Goal: Task Accomplishment & Management: Complete application form

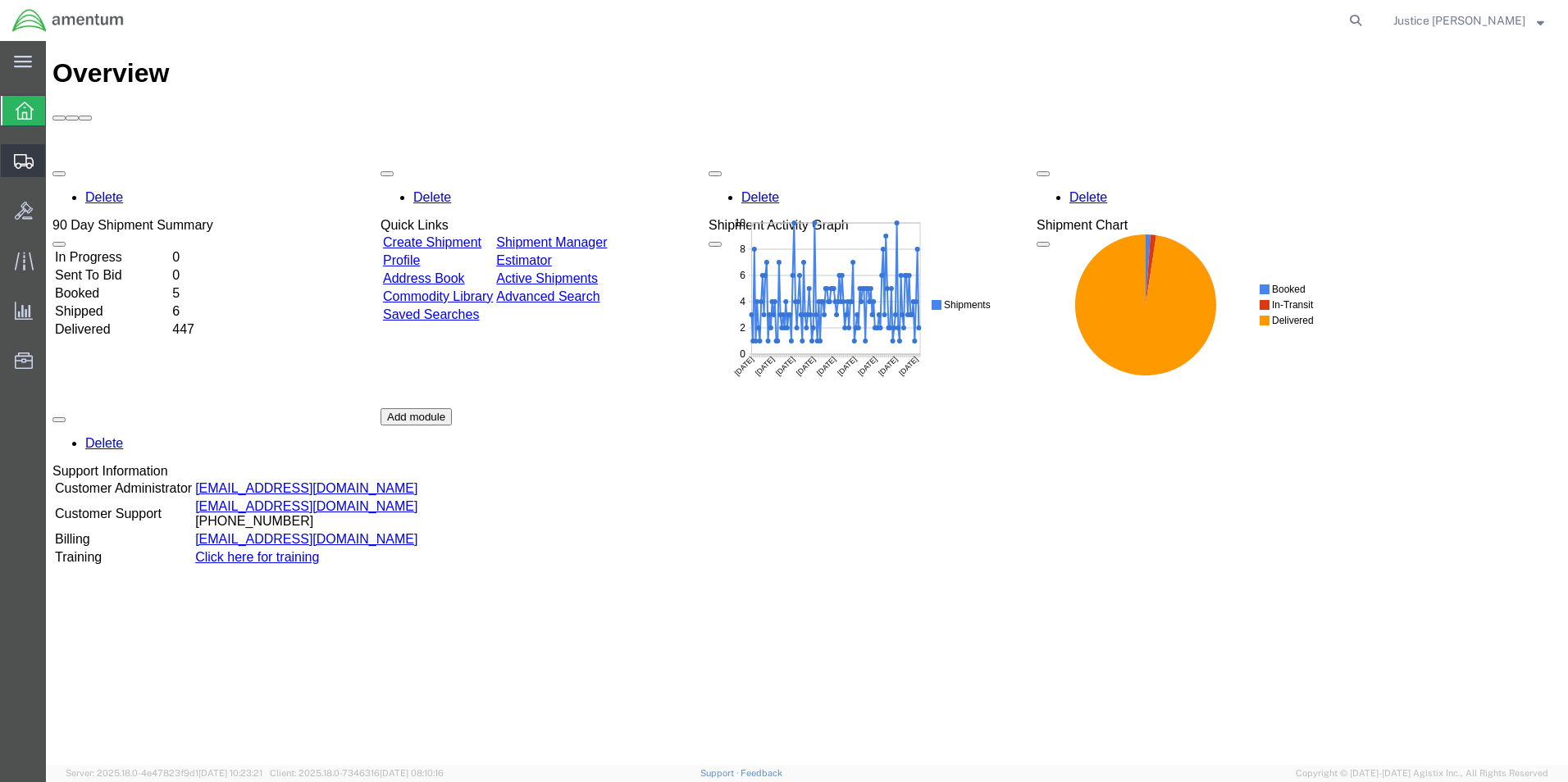
click at [0, 0] on span "Create Shipment" at bounding box center [0, 0] width 0 height 0
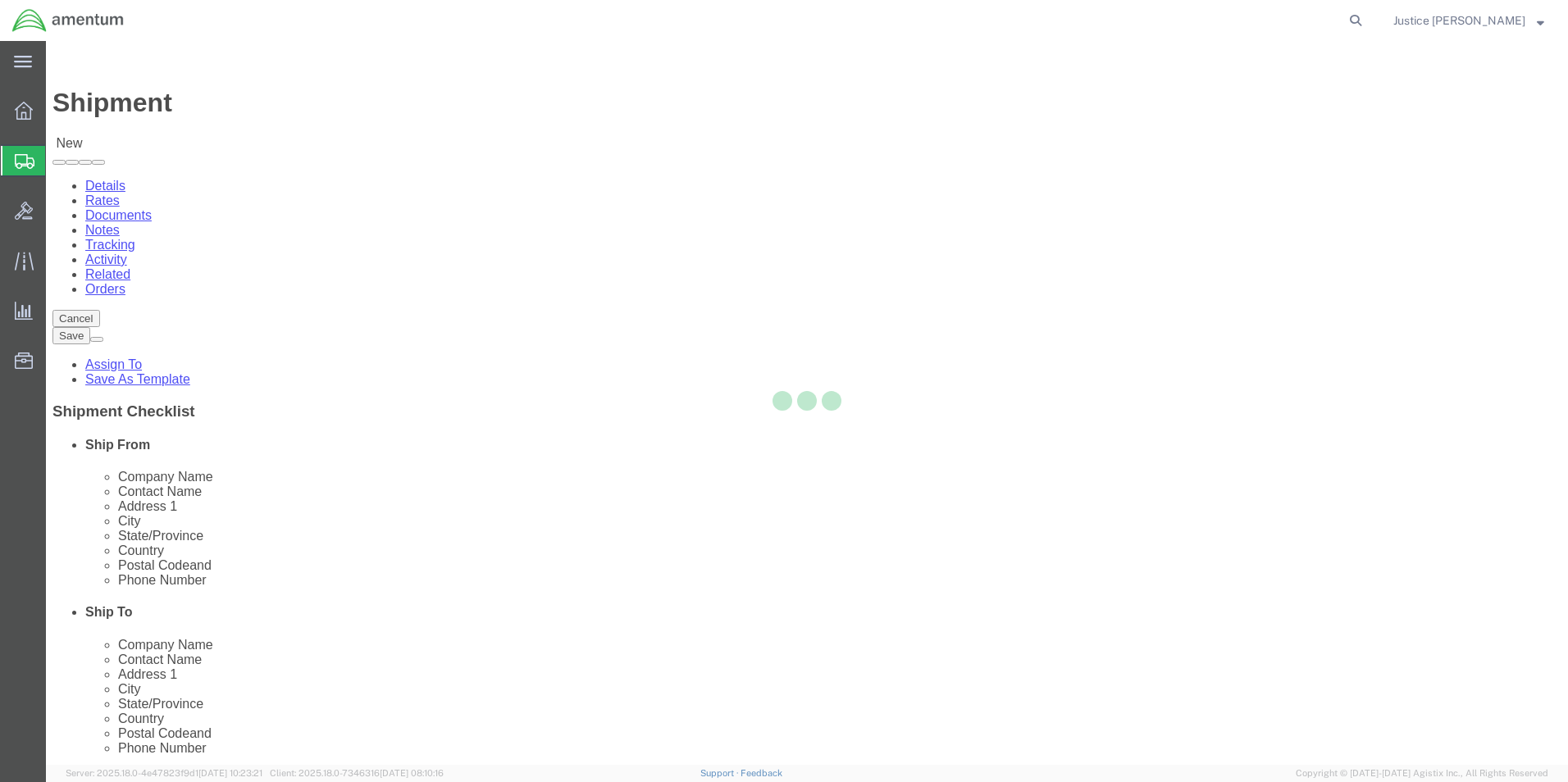
select select
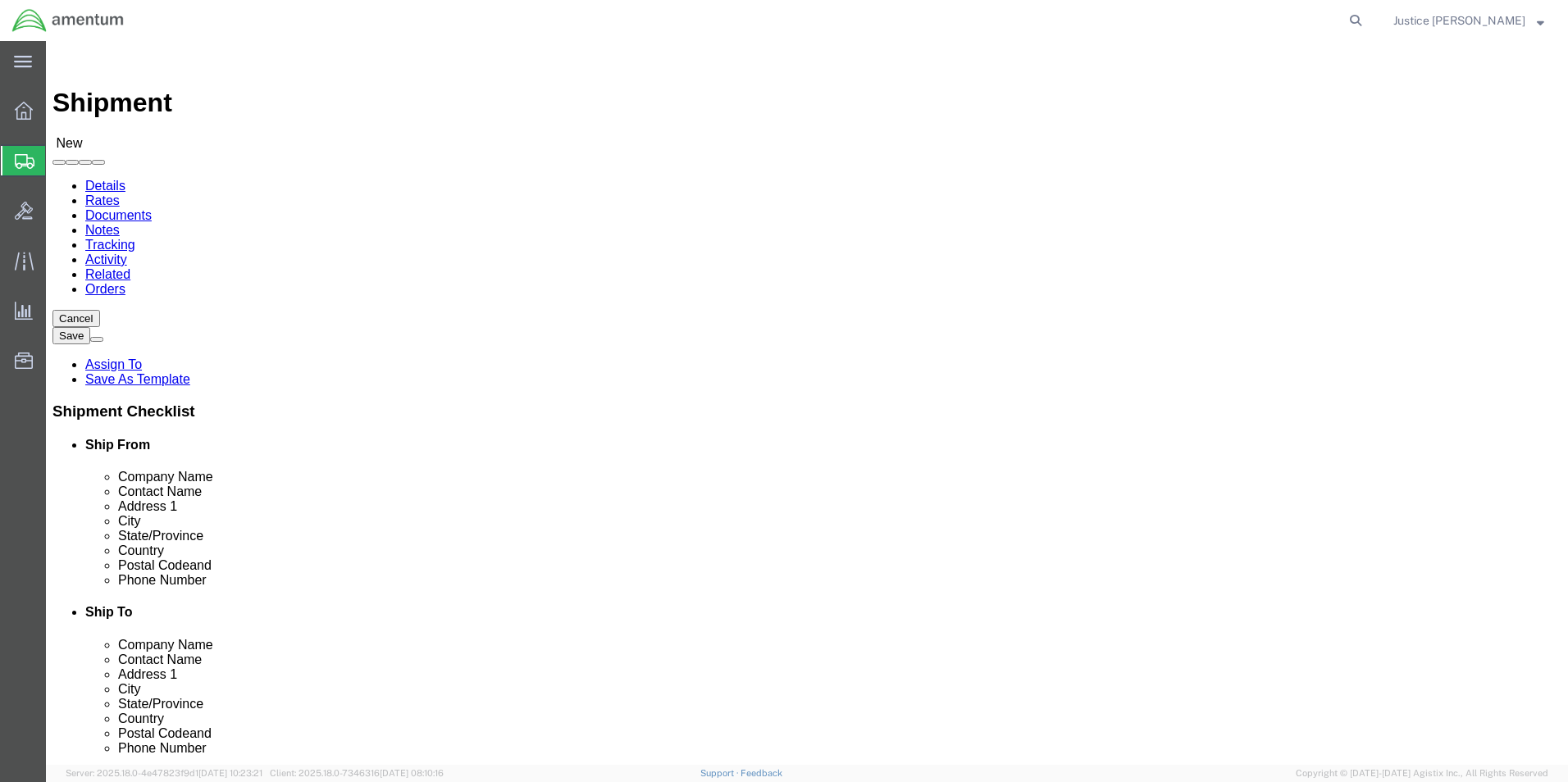
select select "MYPROFILE"
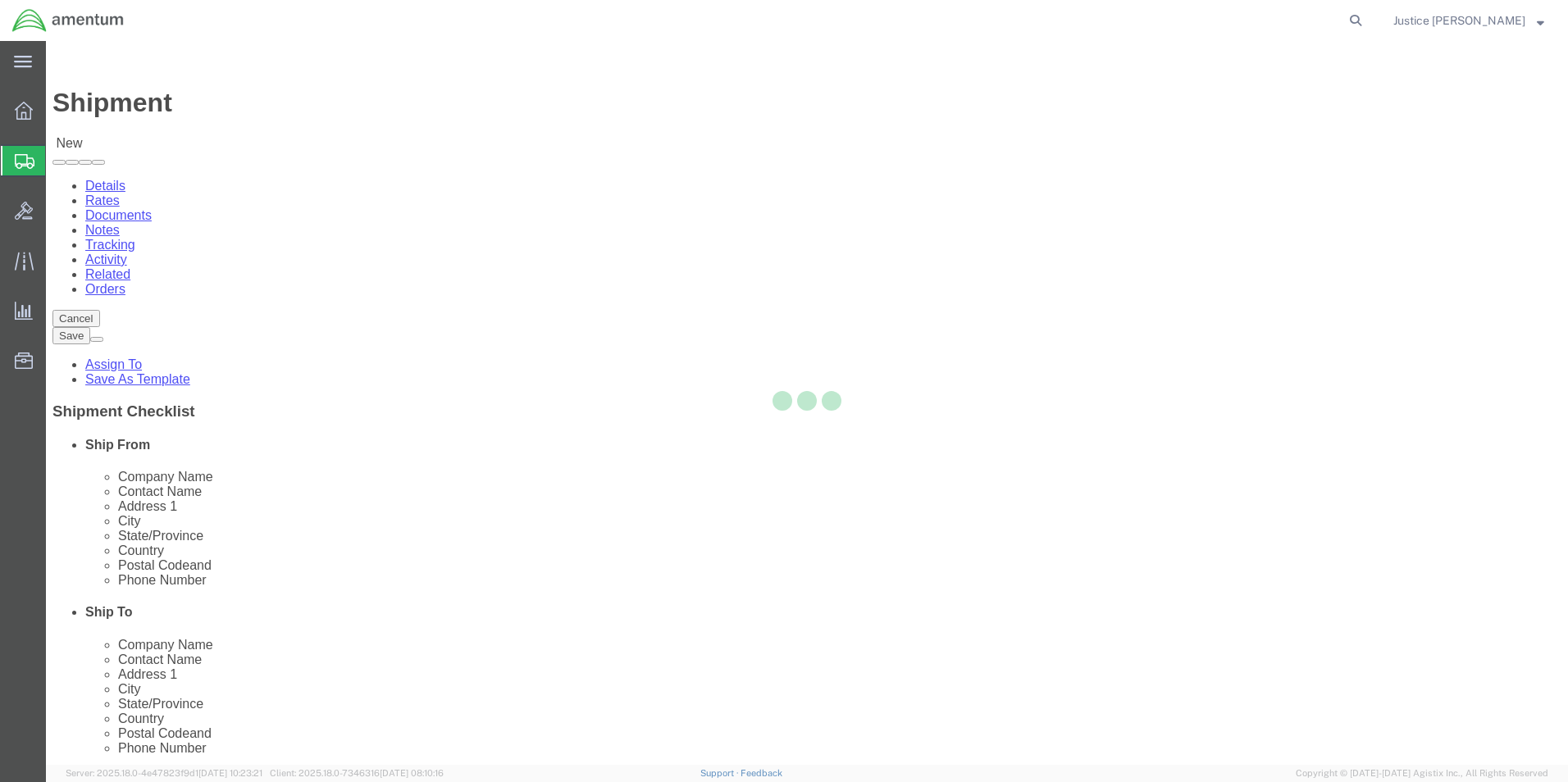
select select "OK"
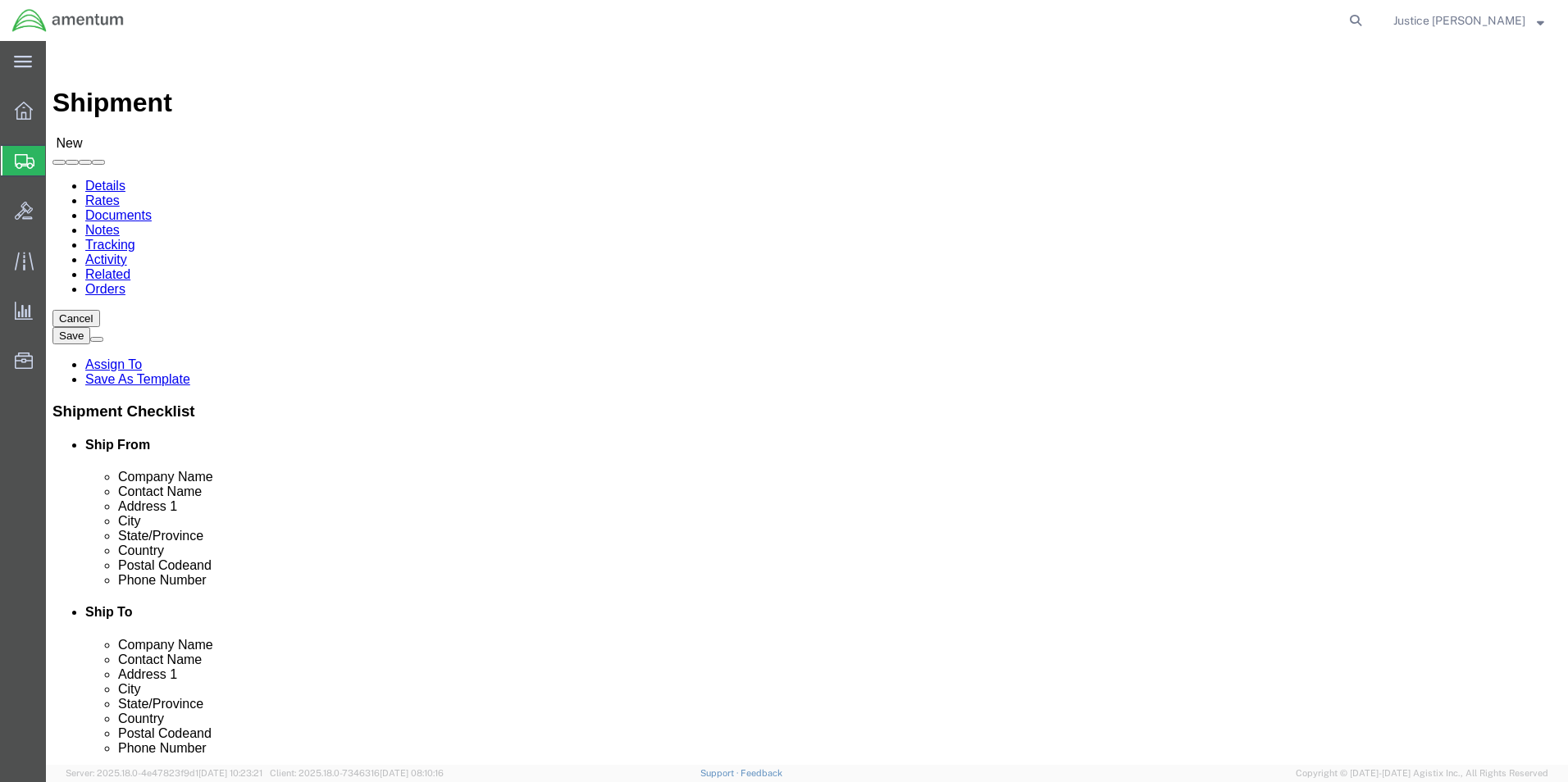
click div "Ship To Location Location My Profile Location [PHONE_NUMBER] [PHONE_NUMBER] [PH…"
click input "text"
paste input "TIME CALIBRATIONS"
type input "TIME CALIBRATIONS"
click div "Ship To Location Location My Profile Location [PHONE_NUMBER] [PHONE_NUMBER] [PH…"
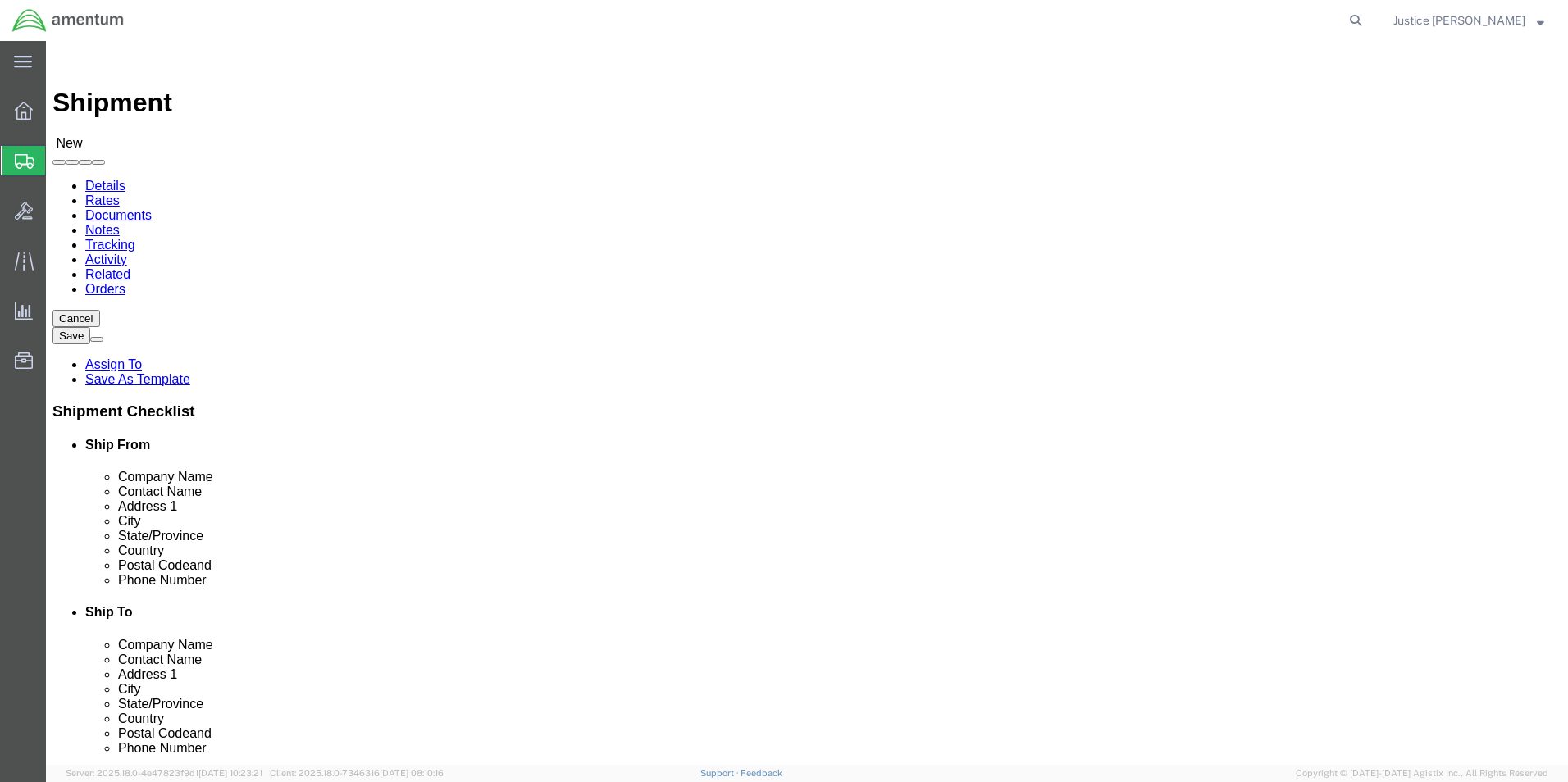
click input "text"
paste input "[PERSON_NAME]"
type input "[PERSON_NAME]"
click div "Ship To Location Location My Profile Location [PHONE_NUMBER] [PHONE_NUMBER] [PH…"
click input "text"
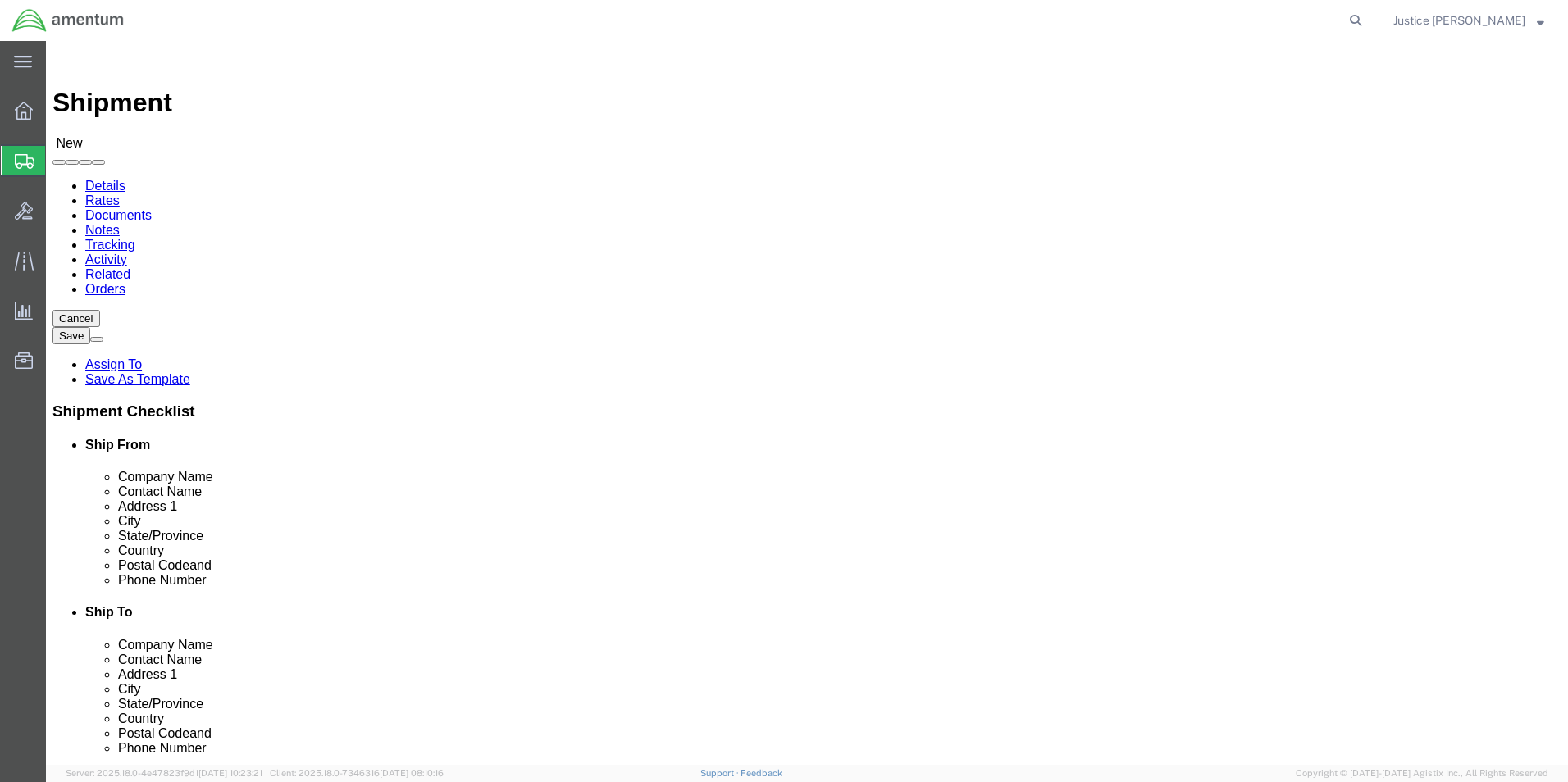
paste input "[STREET_ADDRESS]"
type input "[STREET_ADDRESS]"
click div "Ship From Location Location My Profile Location My Profile Location [PHONE_NUMB…"
click input "text"
paste input "SAN [PERSON_NAME]"
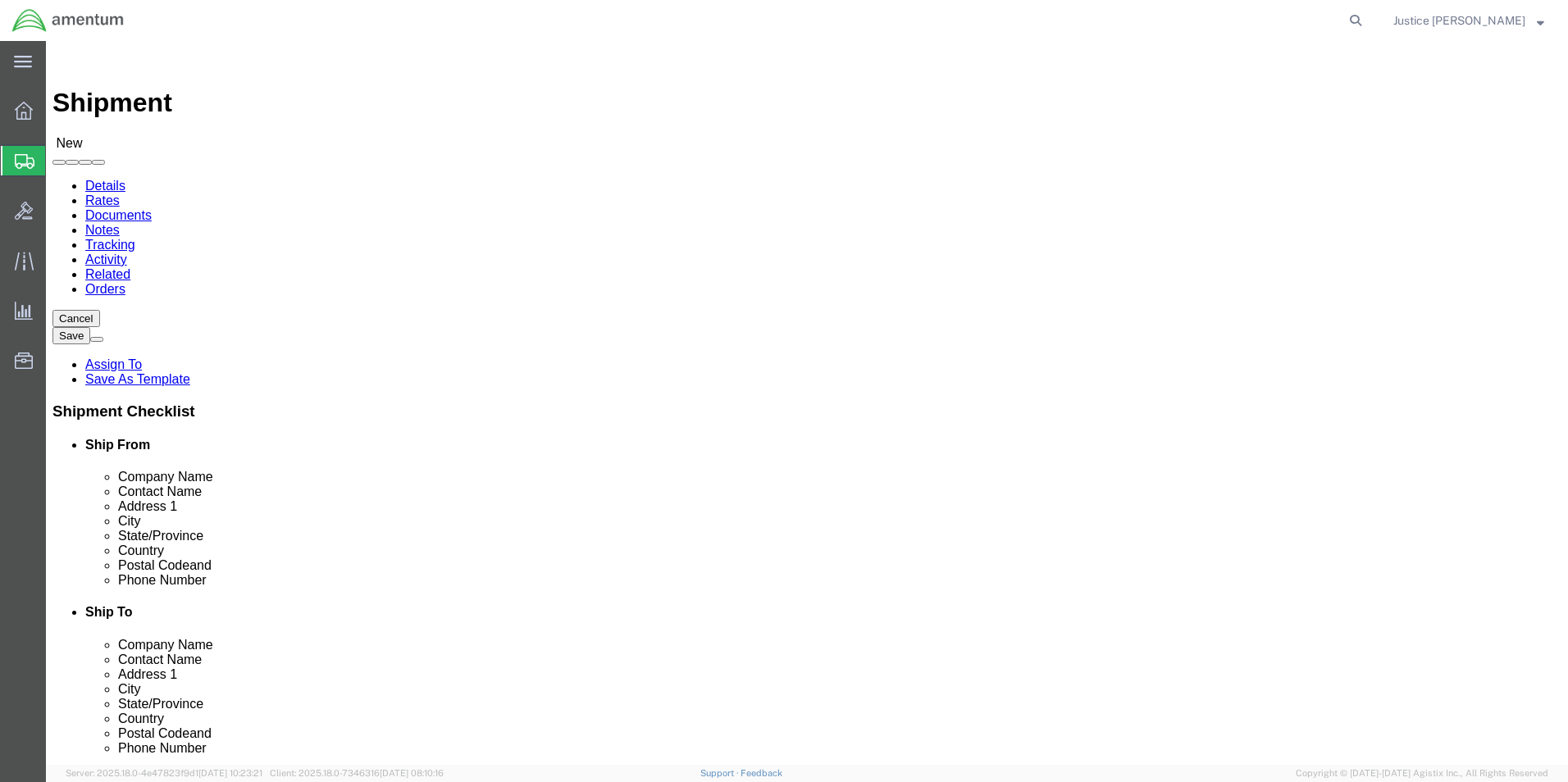
type input "SAN [PERSON_NAME]"
click div "Ship To Location Location My Profile Location [PHONE_NUMBER] [PHONE_NUMBER] [PH…"
click div "Ship From Location Location My Profile Location My Profile Location [PHONE_NUMB…"
click input "Postal Code"
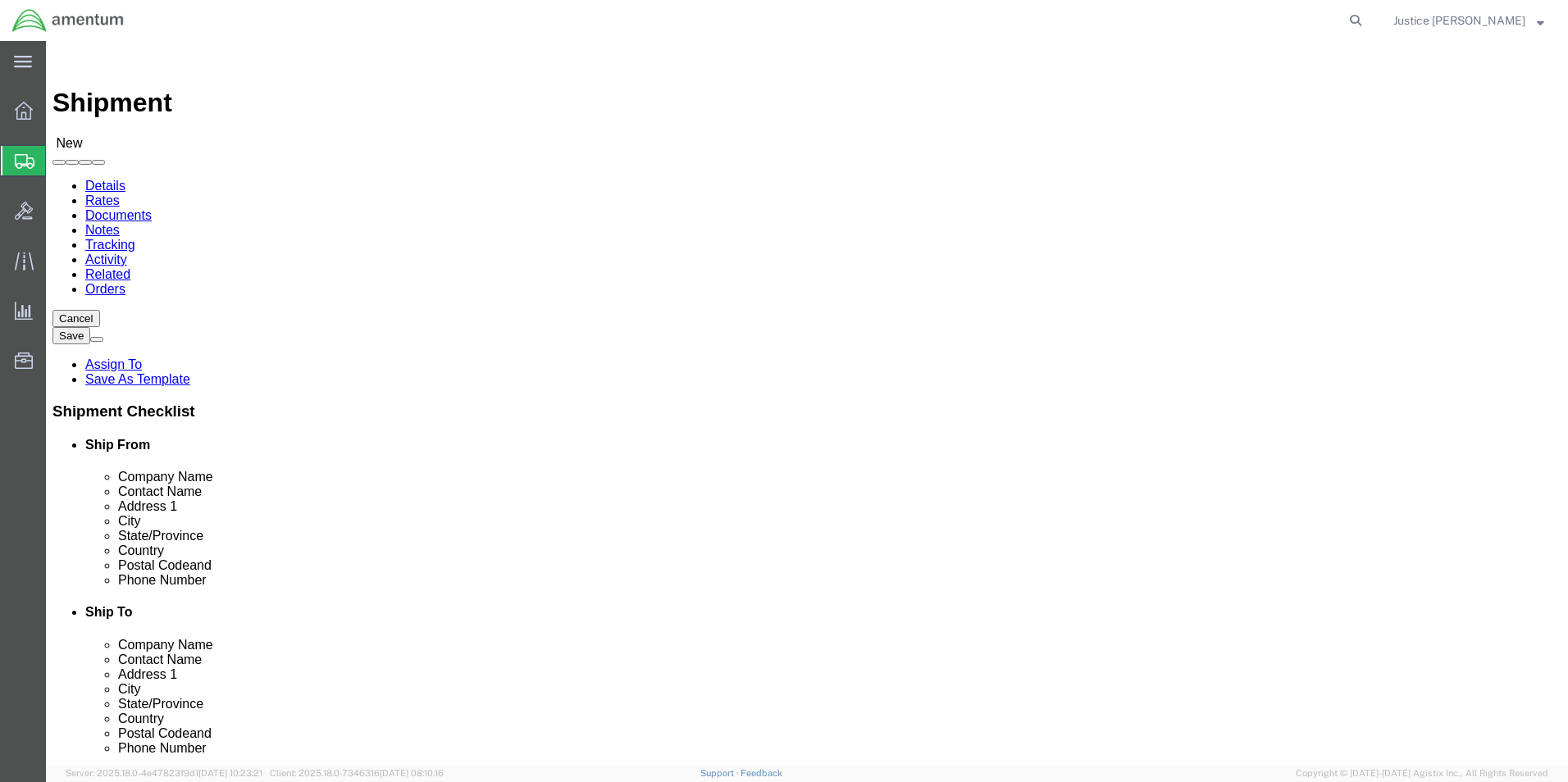
paste input "76904"
type input "76904"
click div "Ship To Location Location My Profile Location [PHONE_NUMBER] [PHONE_NUMBER] [PH…"
click input "text"
paste input "[PHONE_NUMBER]"
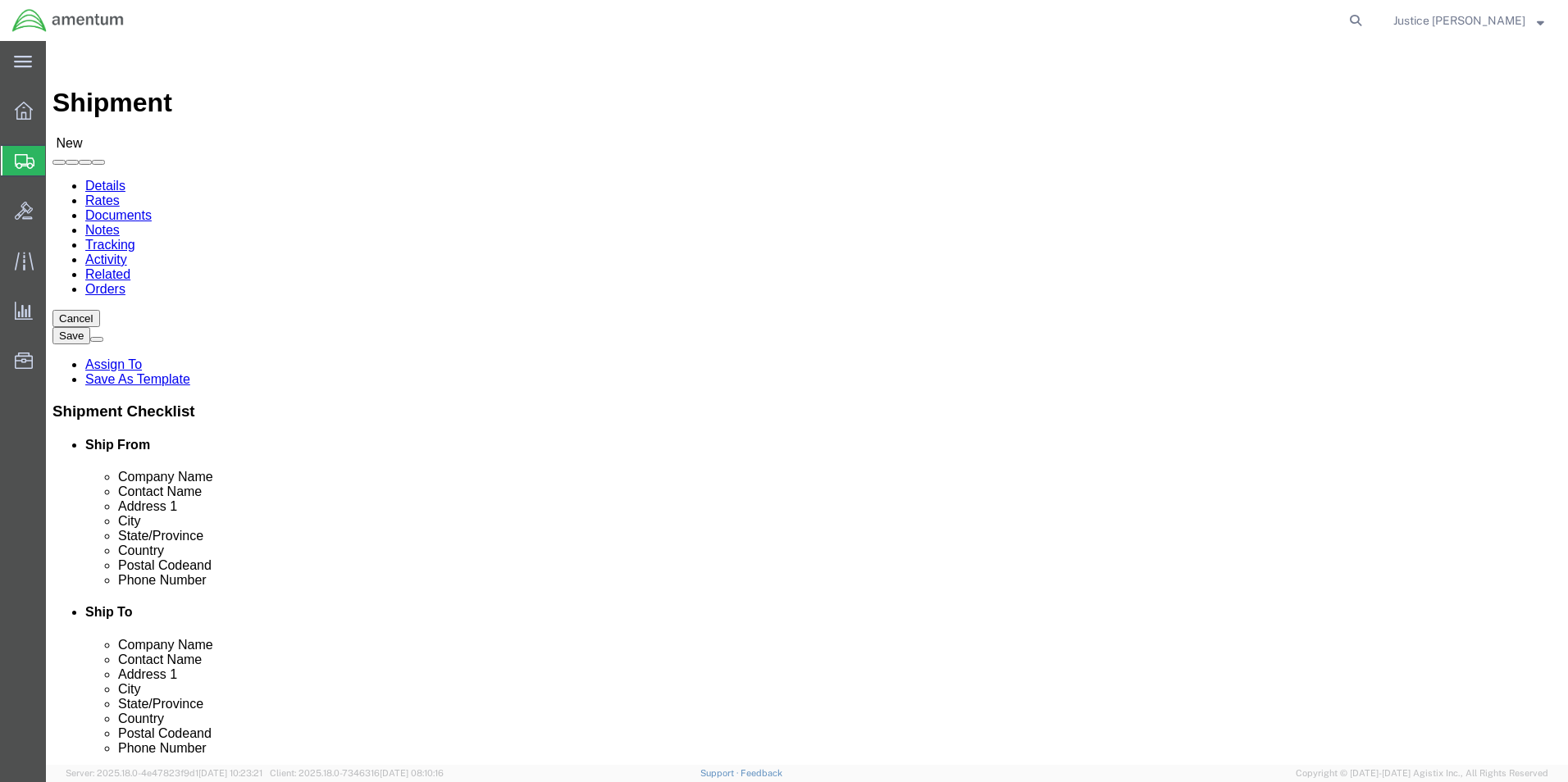
type input "[PHONE_NUMBER]"
click div "Ship From Location Location My Profile Location My Profile Location [PHONE_NUMB…"
click div "Ship To Location Location My Profile Location [PHONE_NUMBER] [PHONE_NUMBER] [PH…"
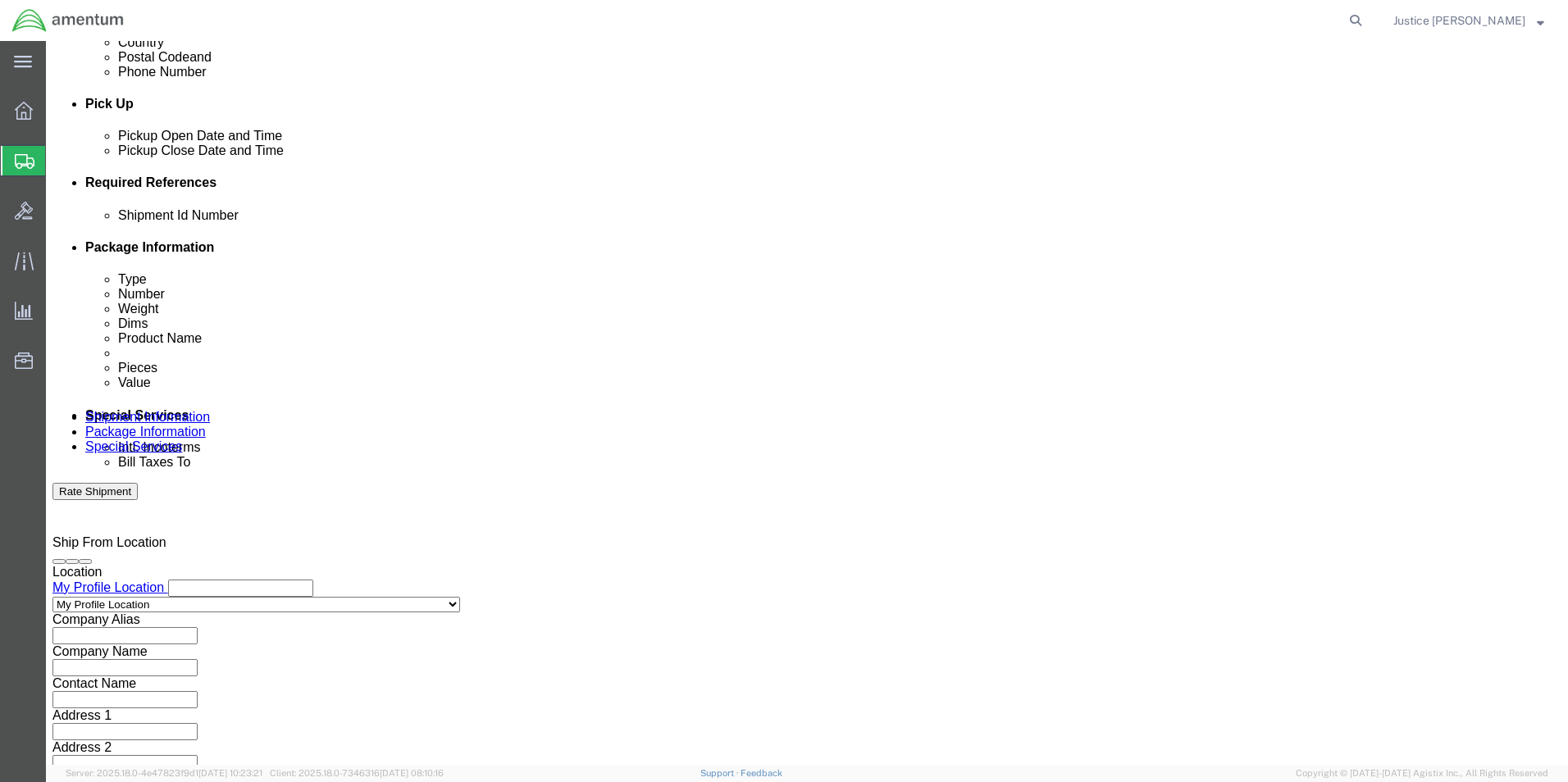
scroll to position [684, 0]
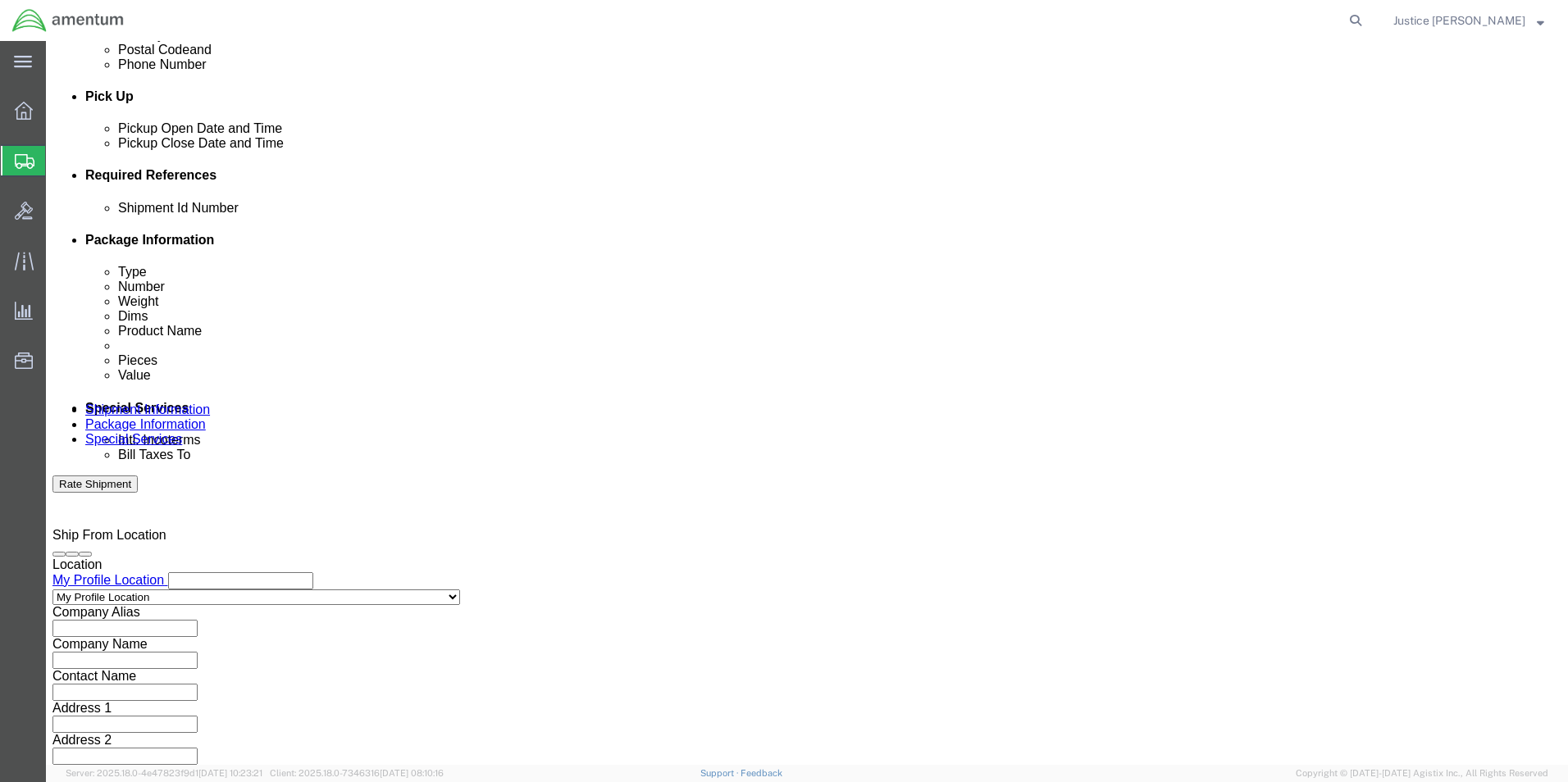
click button "Continue"
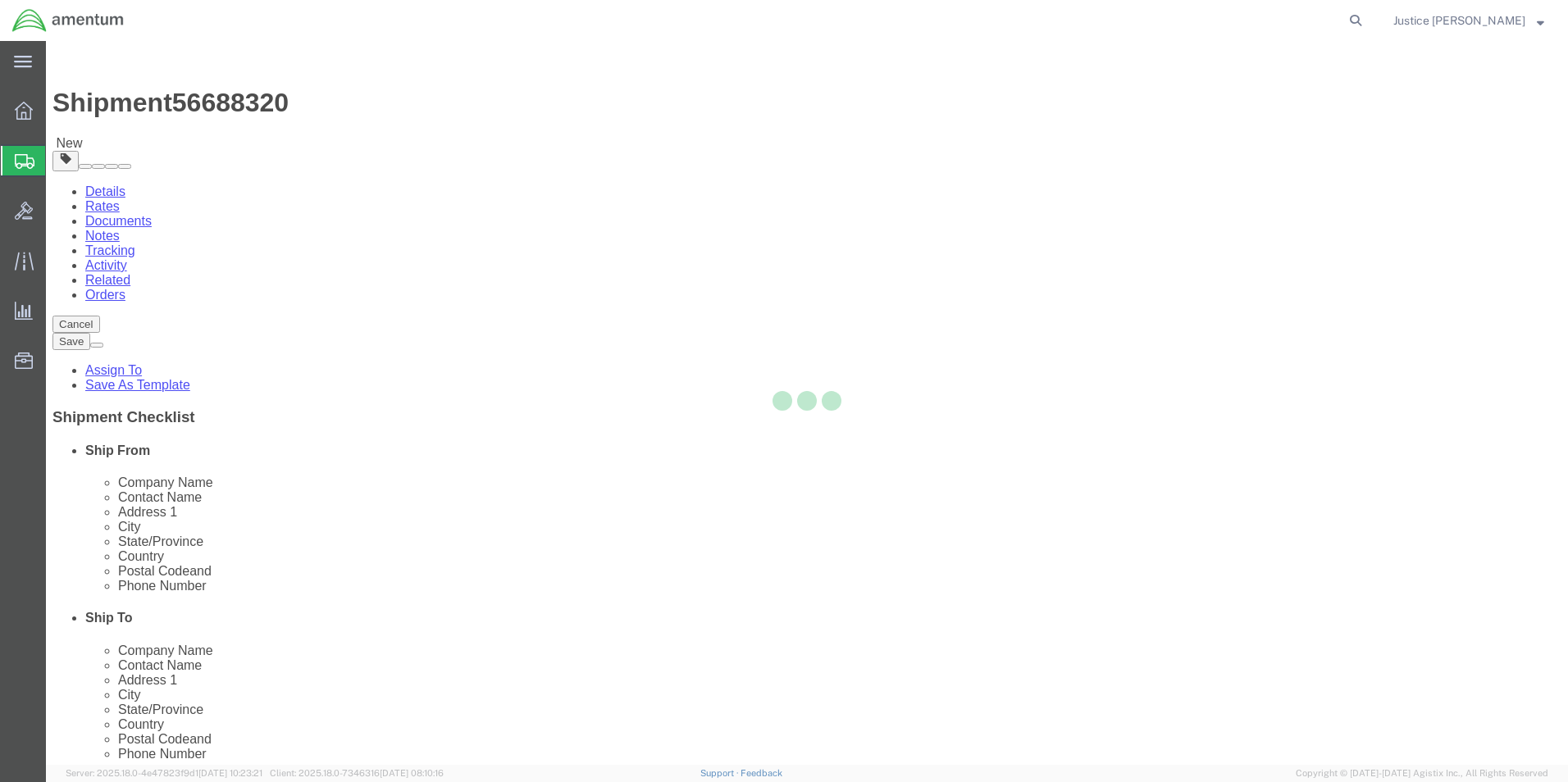
select select "CBOX"
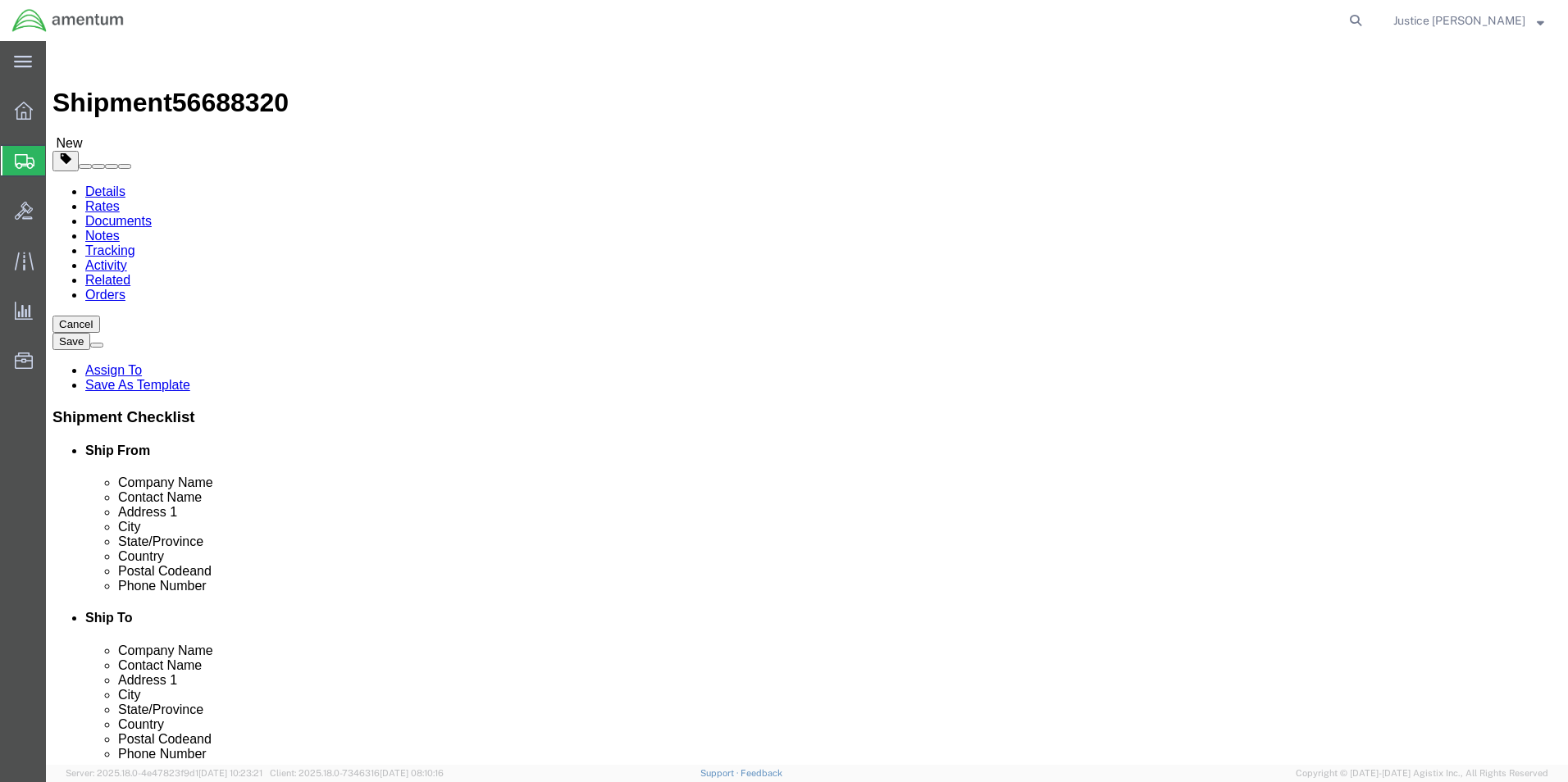
click button "Previous"
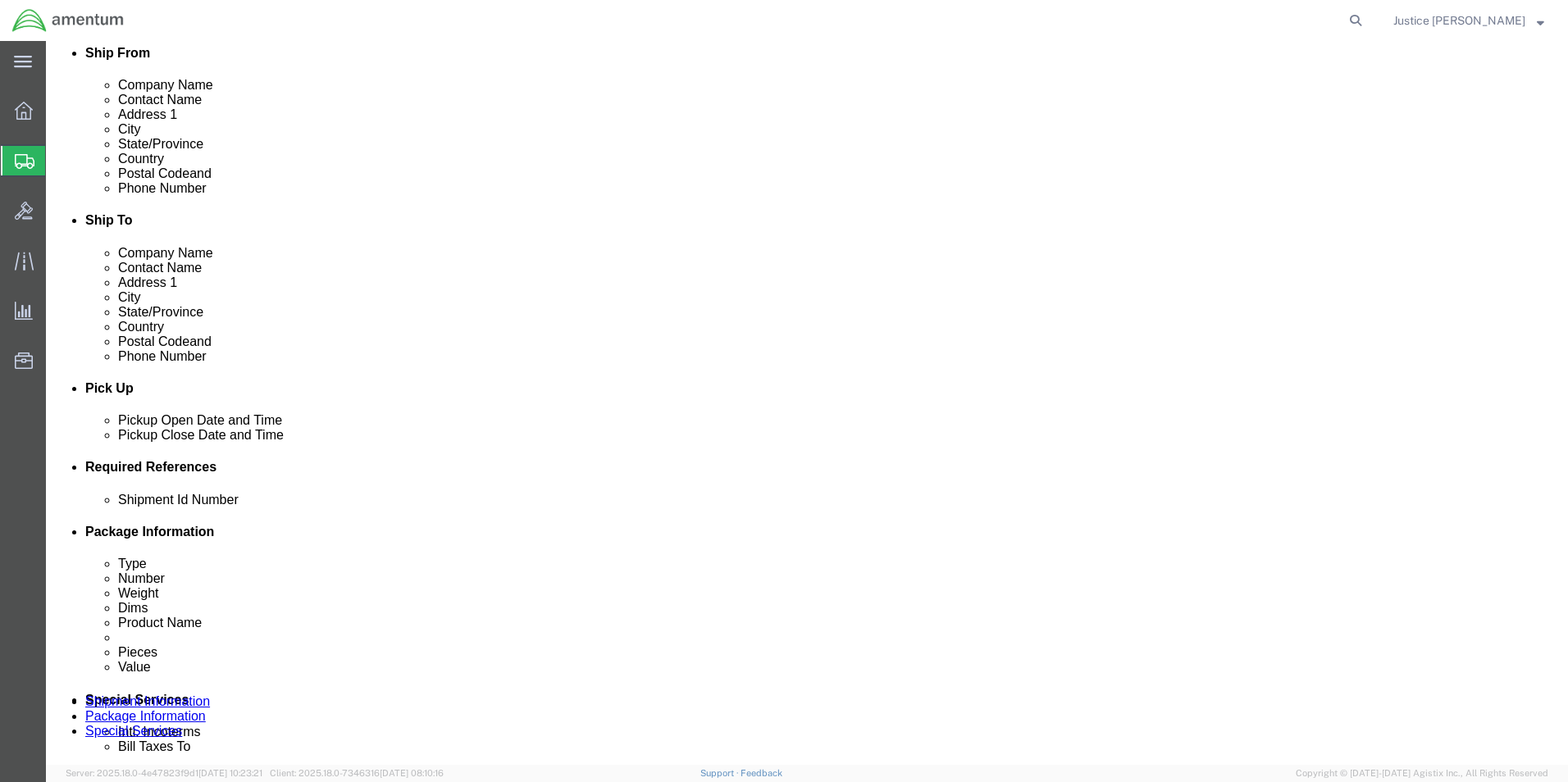
scroll to position [492, 0]
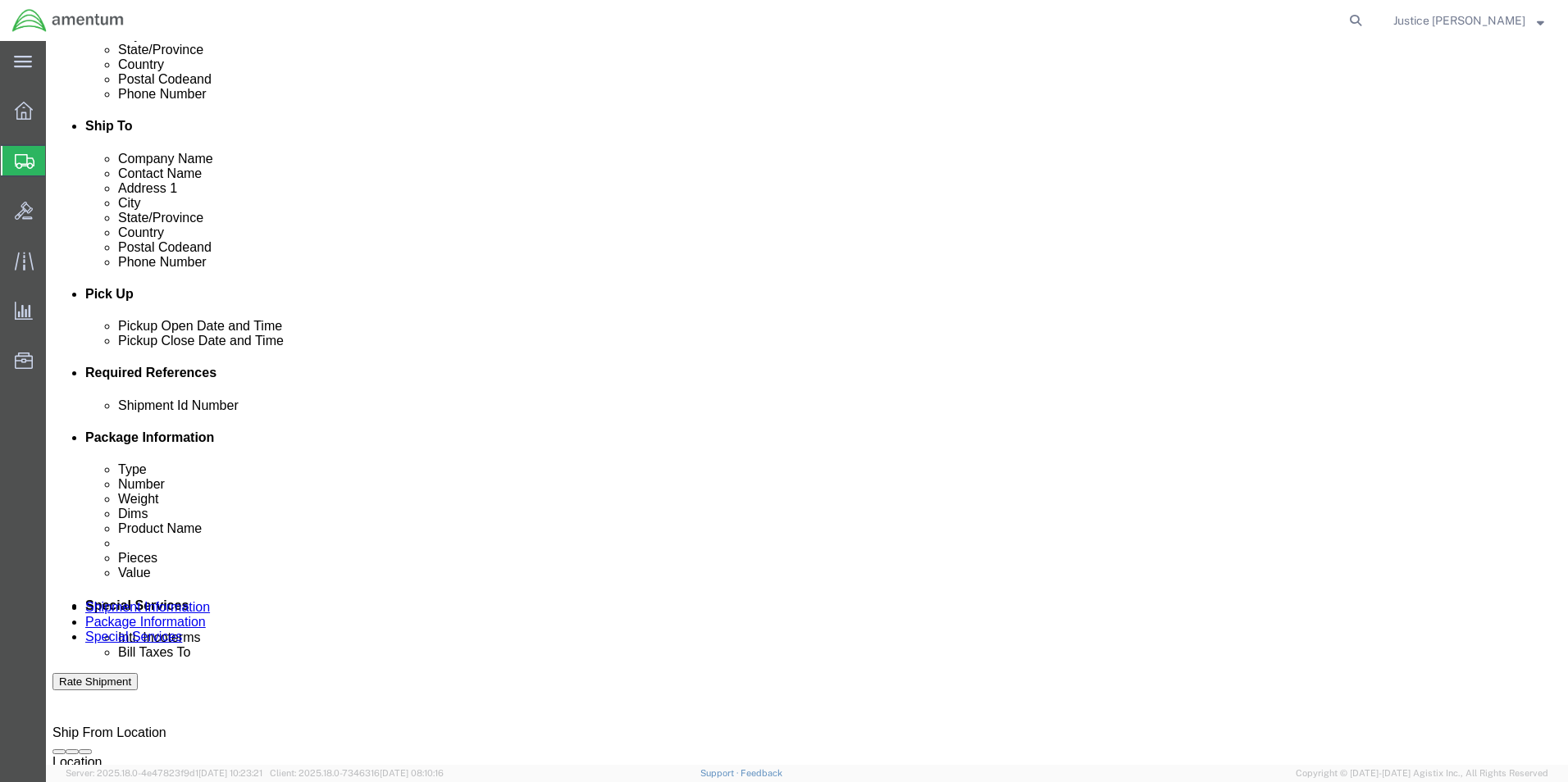
drag, startPoint x: 141, startPoint y: 22, endPoint x: 223, endPoint y: 24, distance: 82.0
click span "56688320"
copy span "56688320"
click input "text"
paste input "56688320"
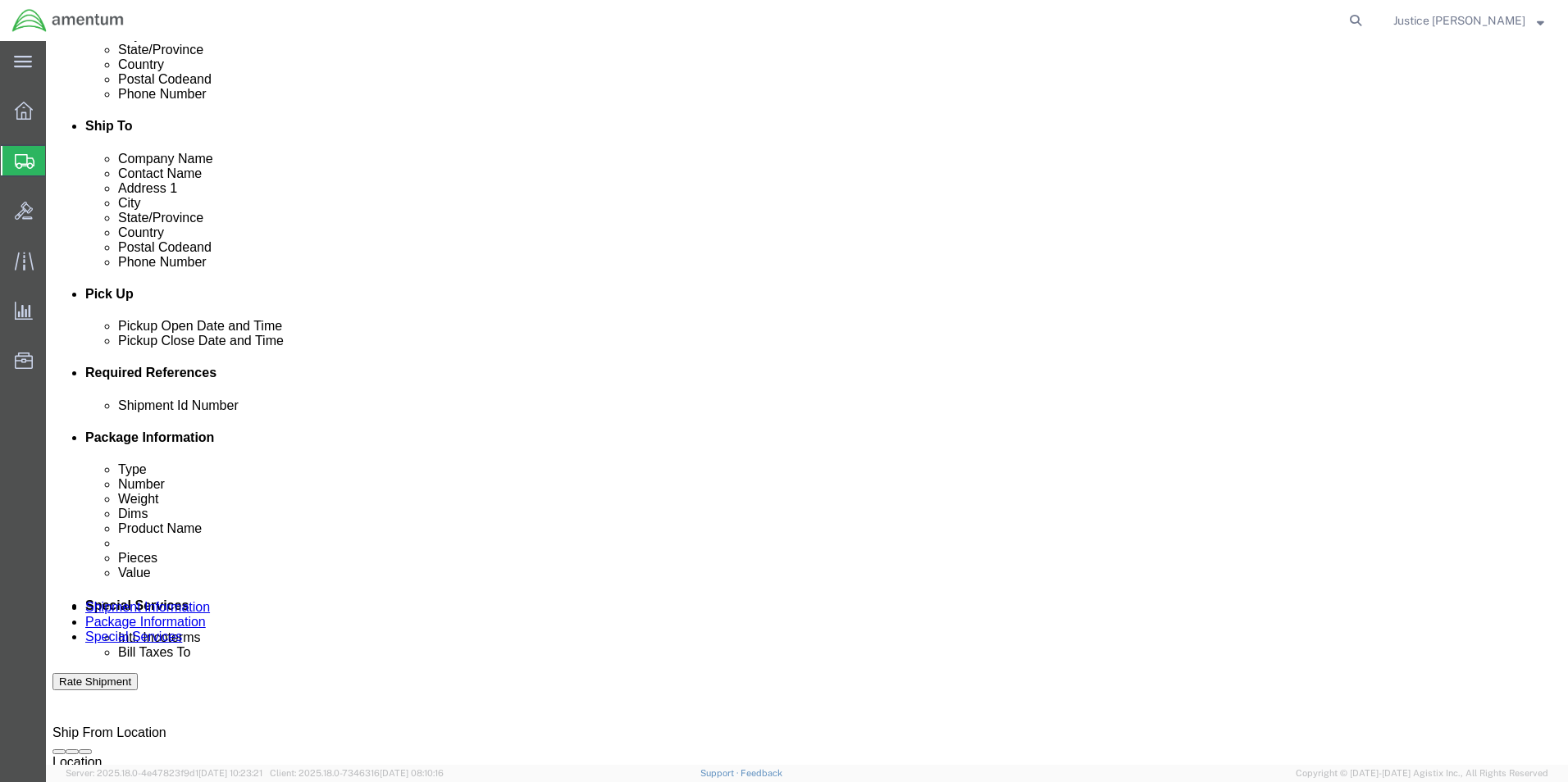
type input "56688320"
click button "Add reference"
click select "Select Account Type Activity ID Airline Appointment Number ASN Batch Request # …"
select select "DEPT"
click select "Select Account Type Activity ID Airline Appointment Number ASN Batch Request # …"
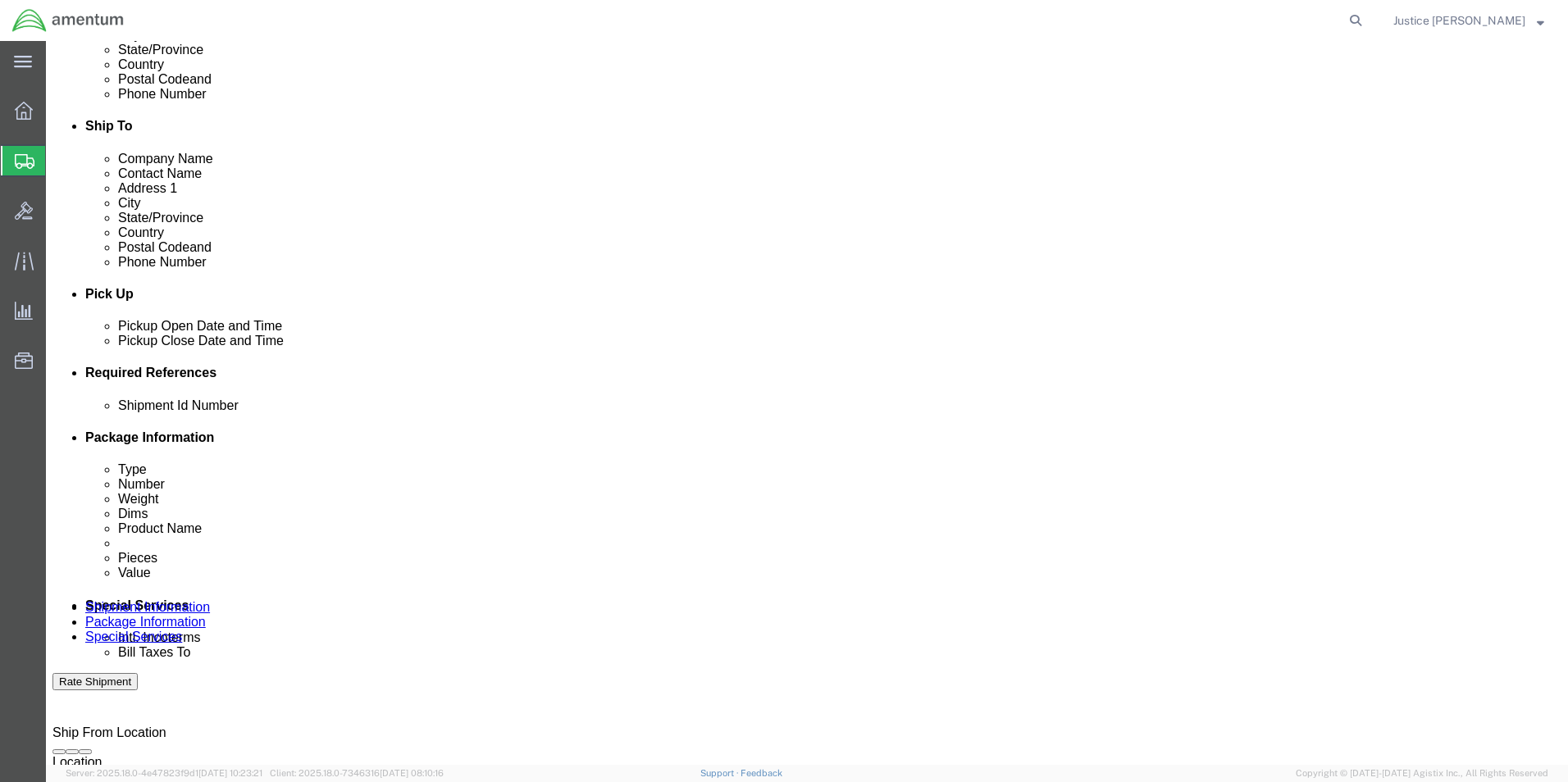
click div "Select Account Type Activity ID Airline Appointment Number ASN Batch Request # …"
click input "text"
type input "CBP"
click button "Add reference"
click select "Select Account Type Activity ID Airline Appointment Number ASN Batch Request # …"
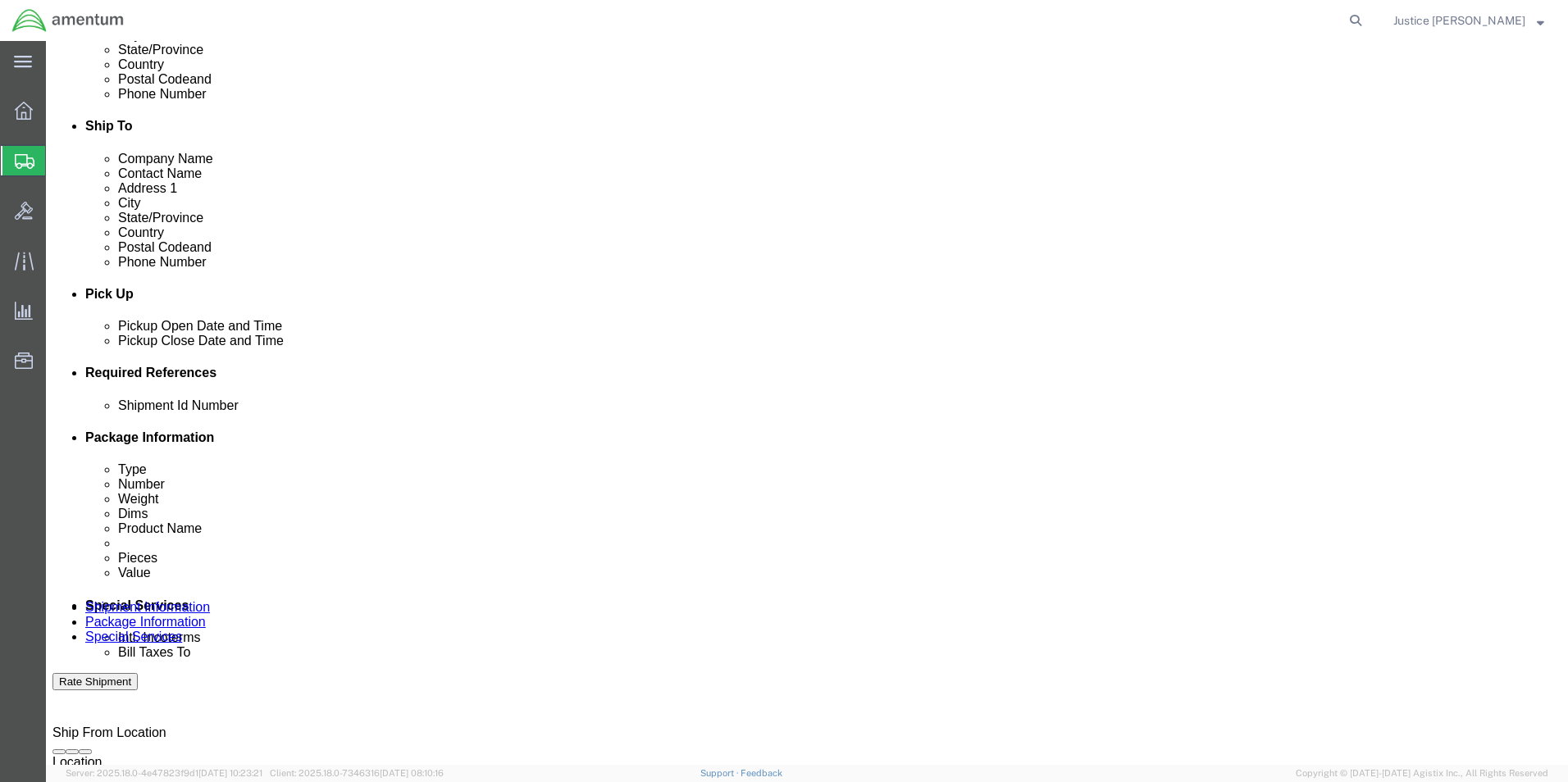
select select "CUSTREF"
click select "Select Account Type Activity ID Airline Appointment Number ASN Batch Request # …"
click input "text"
type input "CALIBRATIONS"
click button "Add reference"
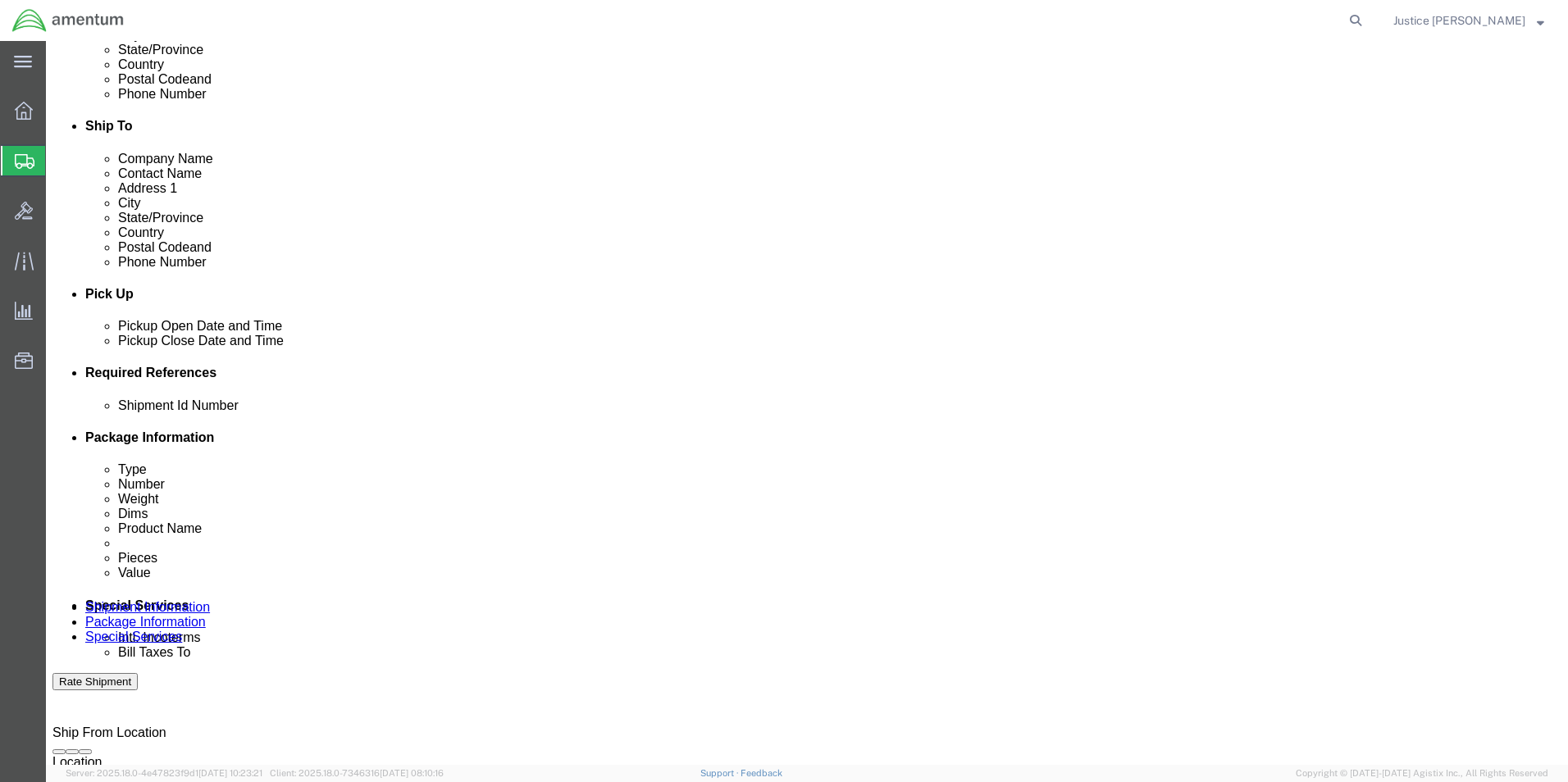
click select "Select Account Type Activity ID Airline Appointment Number ASN Batch Request # …"
select select "PURCHORD"
click select "Select Account Type Activity ID Airline Appointment Number ASN Batch Request # …"
click input "text"
paste input "CBP0043497"
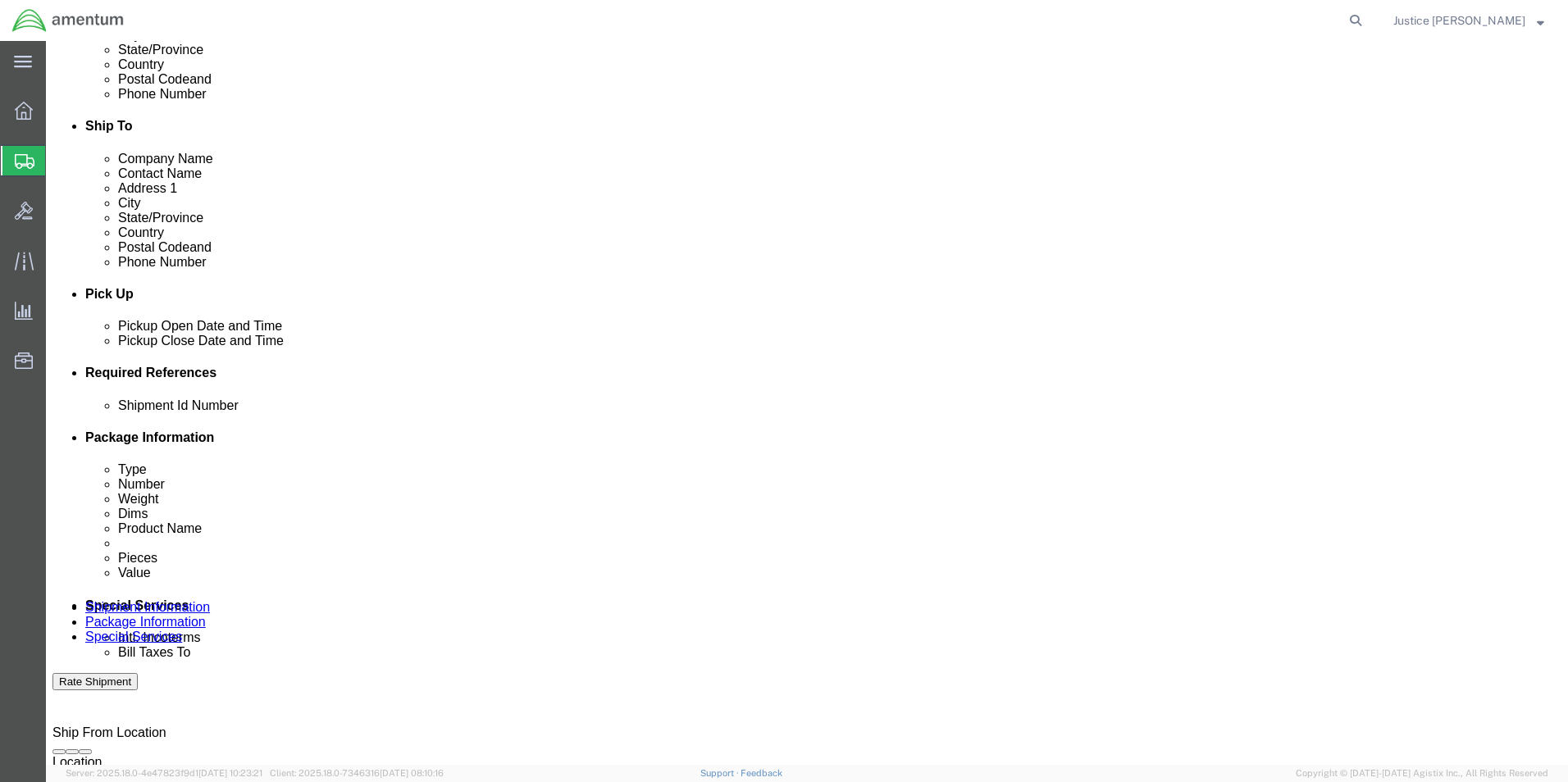
type input "CBP0043497"
click div "References Add reference"
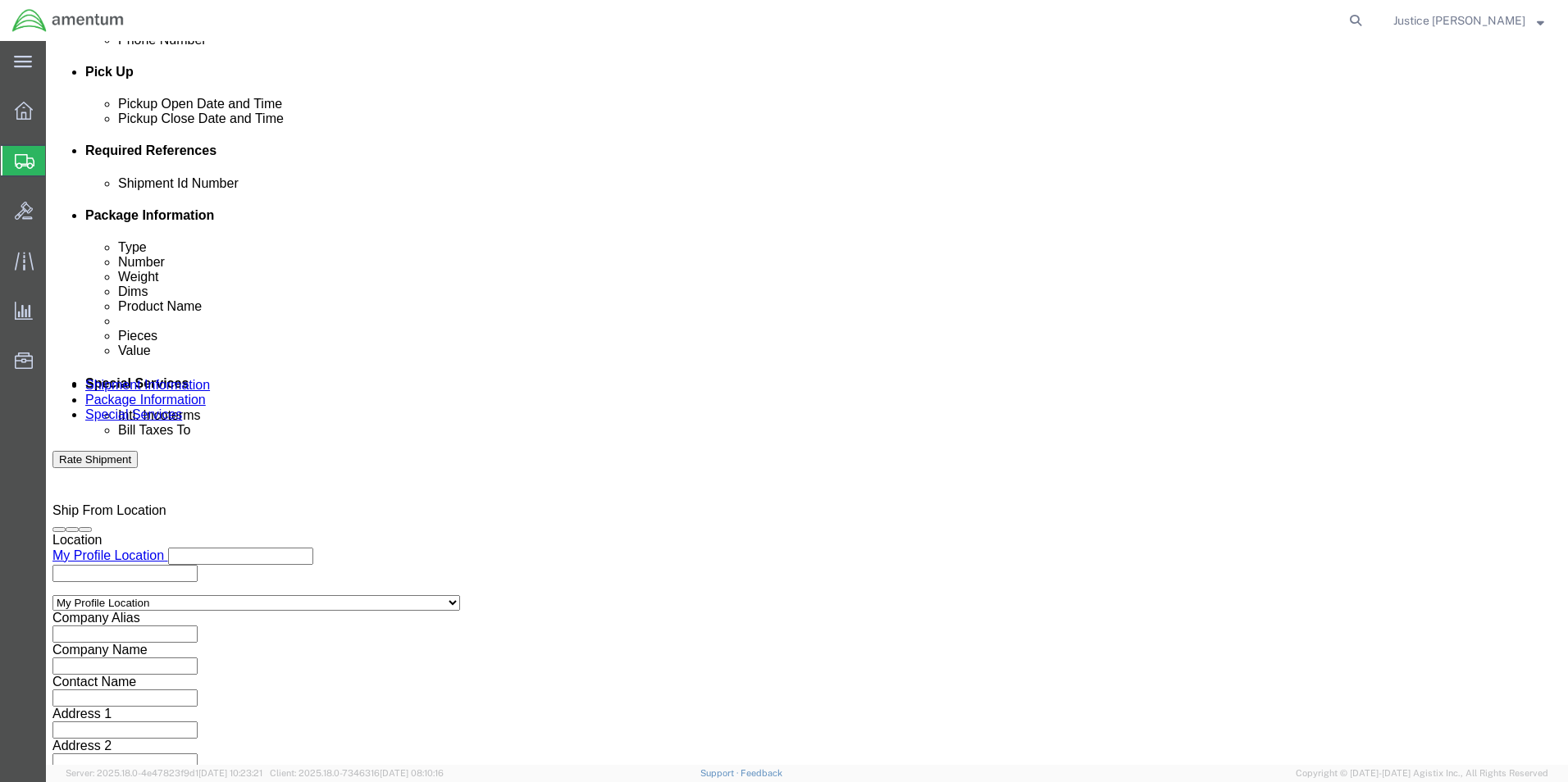
scroll to position [715, 0]
click button "Continue"
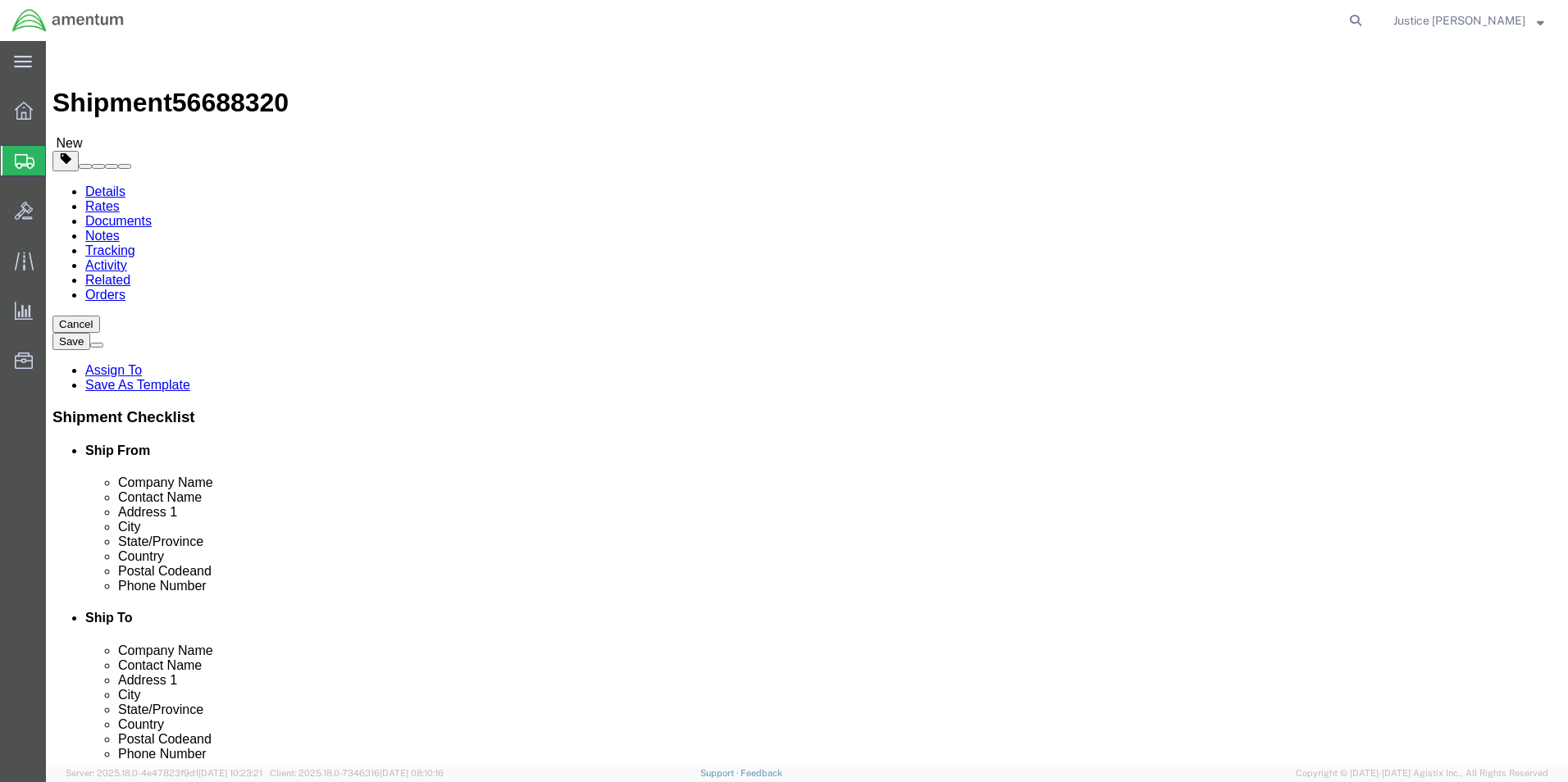
click button "Previous"
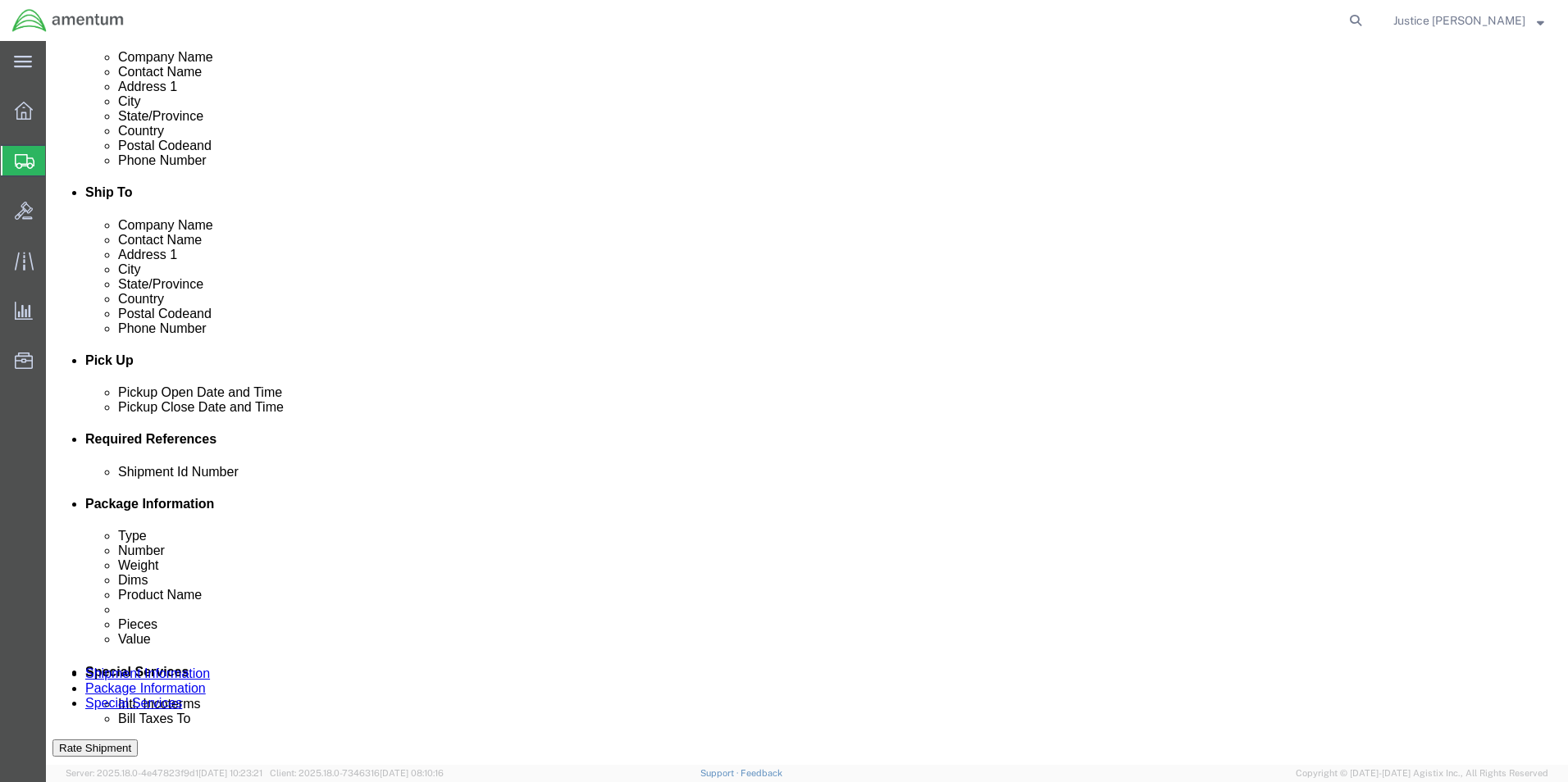
scroll to position [656, 0]
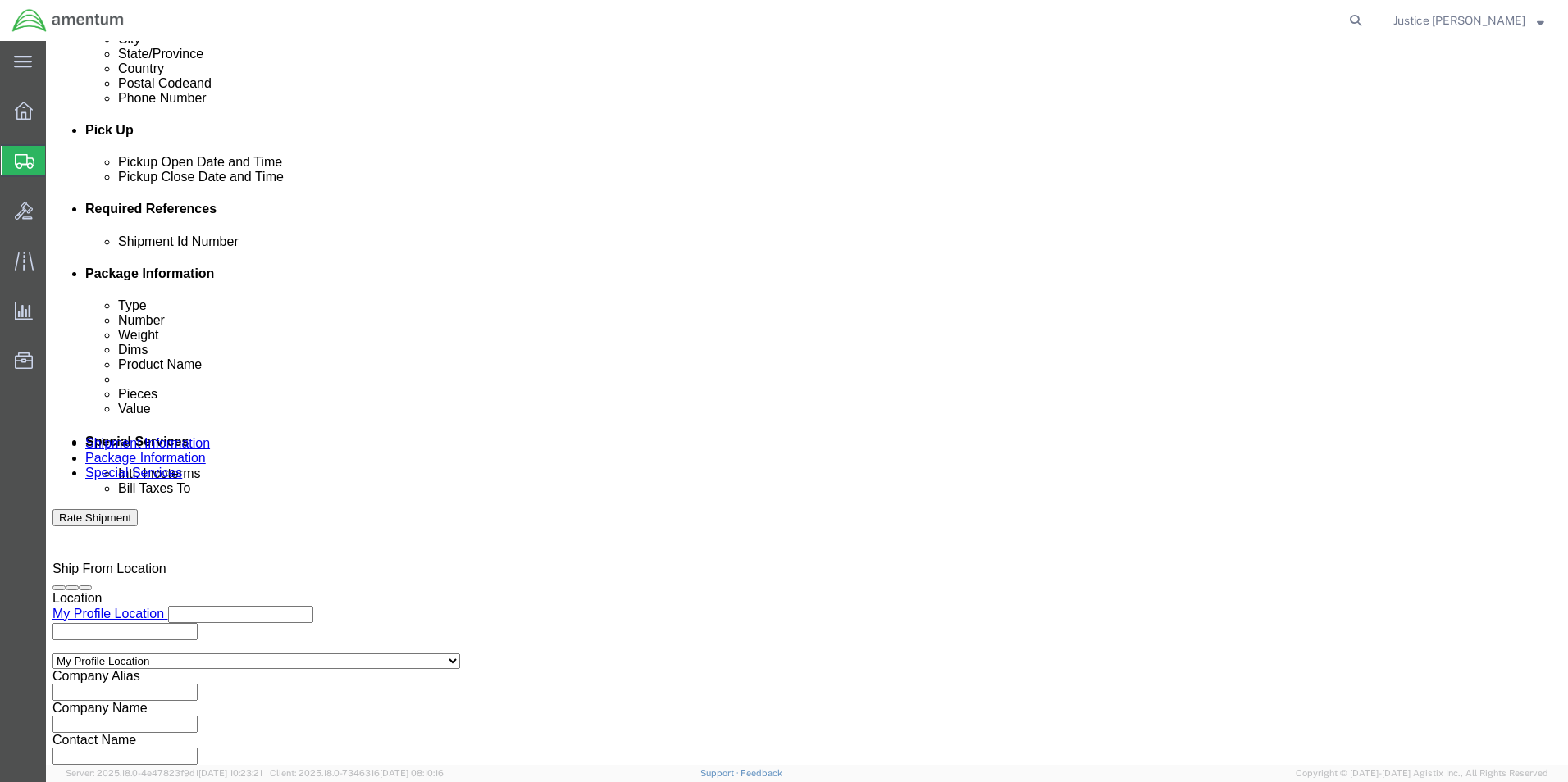
click button "Continue"
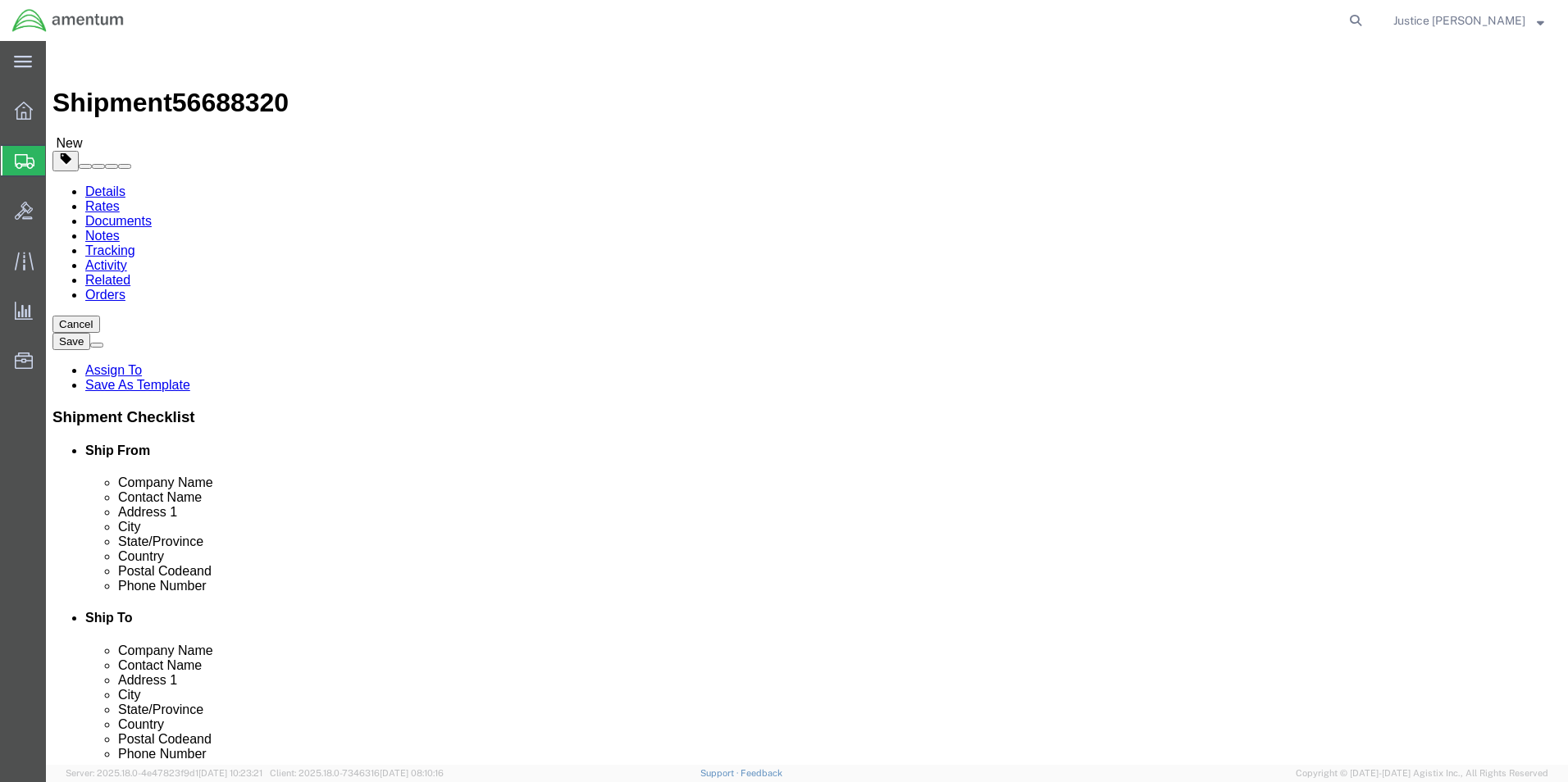
click input "text"
type input "19"
drag, startPoint x: 265, startPoint y: 368, endPoint x: 227, endPoint y: 389, distance: 43.4
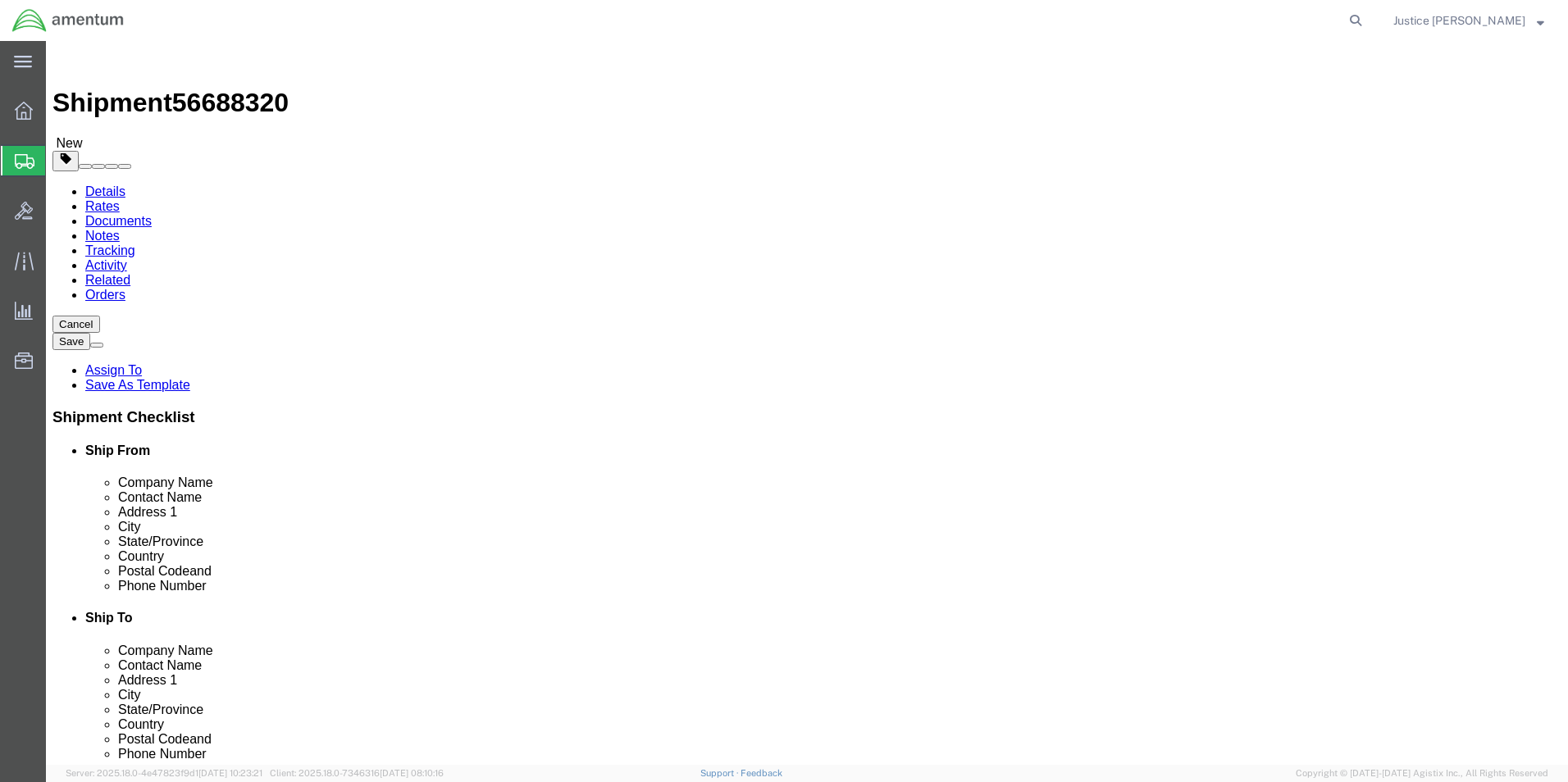
click input "0.00"
type input "17"
click span
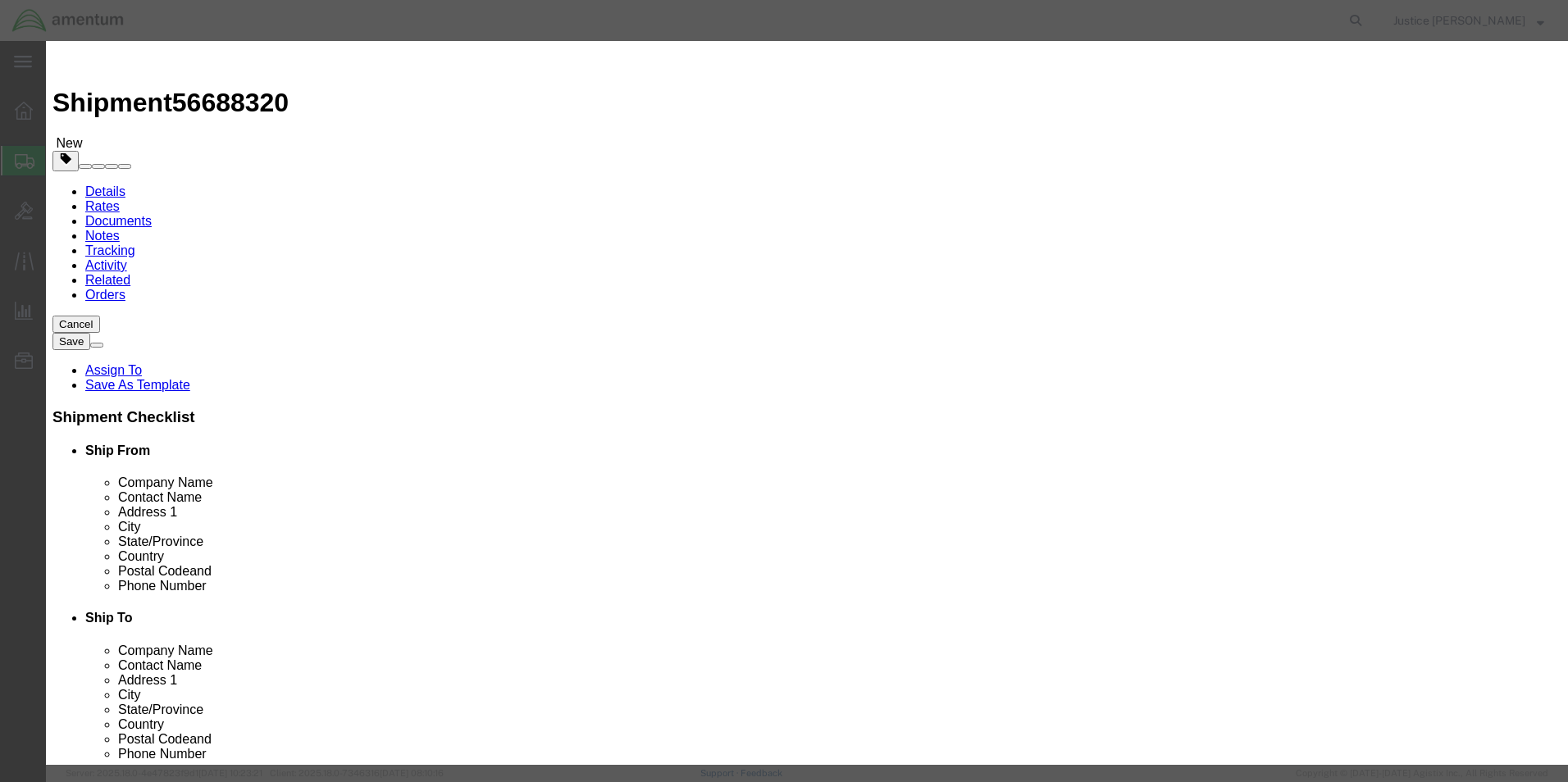
click input "text"
type input "CALIBRATIONS"
click h3 "Add content"
drag, startPoint x: 501, startPoint y: 157, endPoint x: 471, endPoint y: 158, distance: 30.0
click div "0"
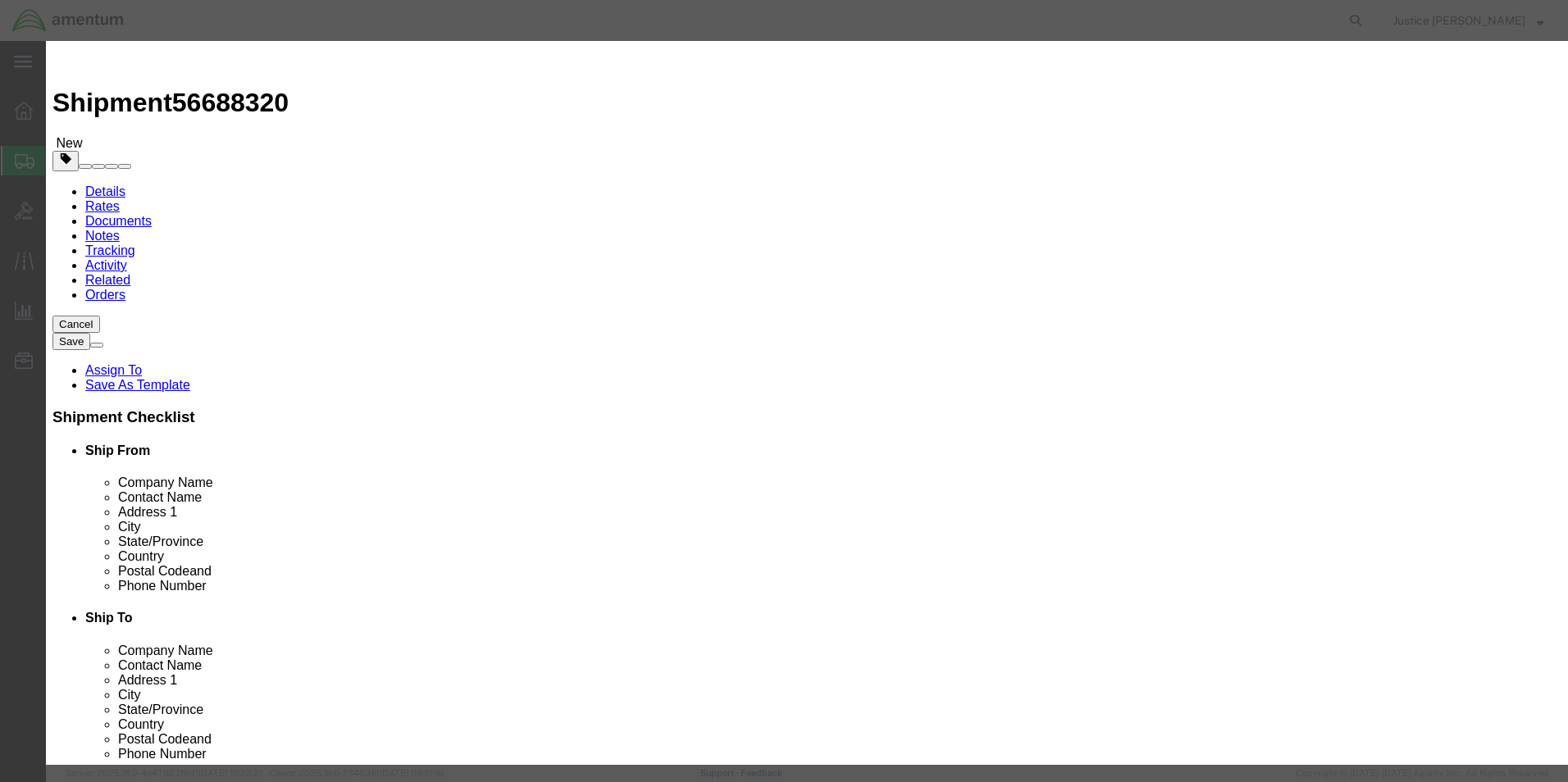
type input "1"
click div "Commodity library"
click input "text"
type input "4000"
drag, startPoint x: 558, startPoint y: 75, endPoint x: 585, endPoint y: 96, distance: 34.2
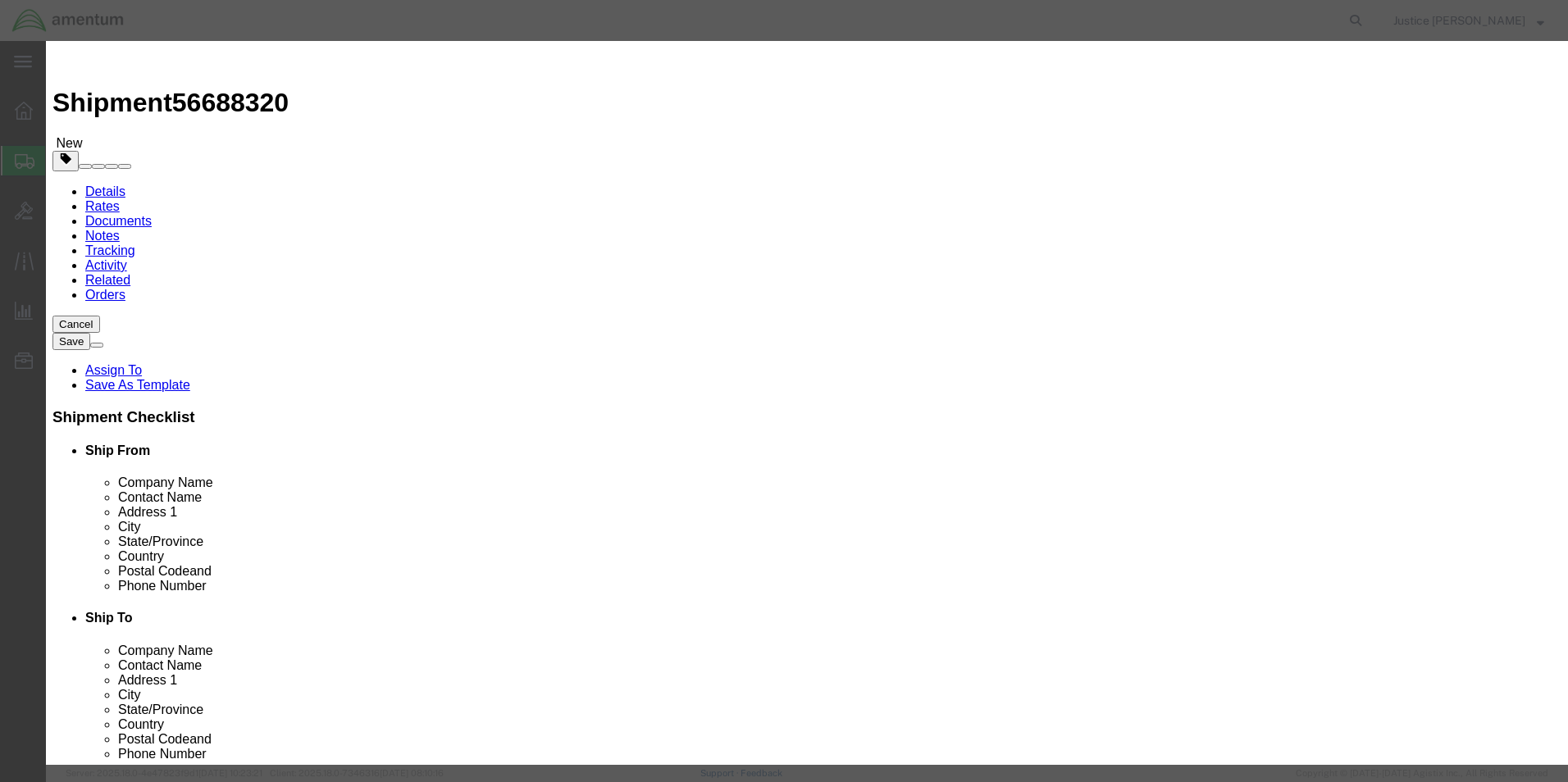
click div "Commodity library Product Name CALIBRATIONS Pieces 1 Select Bag Barrels 100Boar…"
click div "Save & Add Another Save & Close Close"
click button "Save & Close"
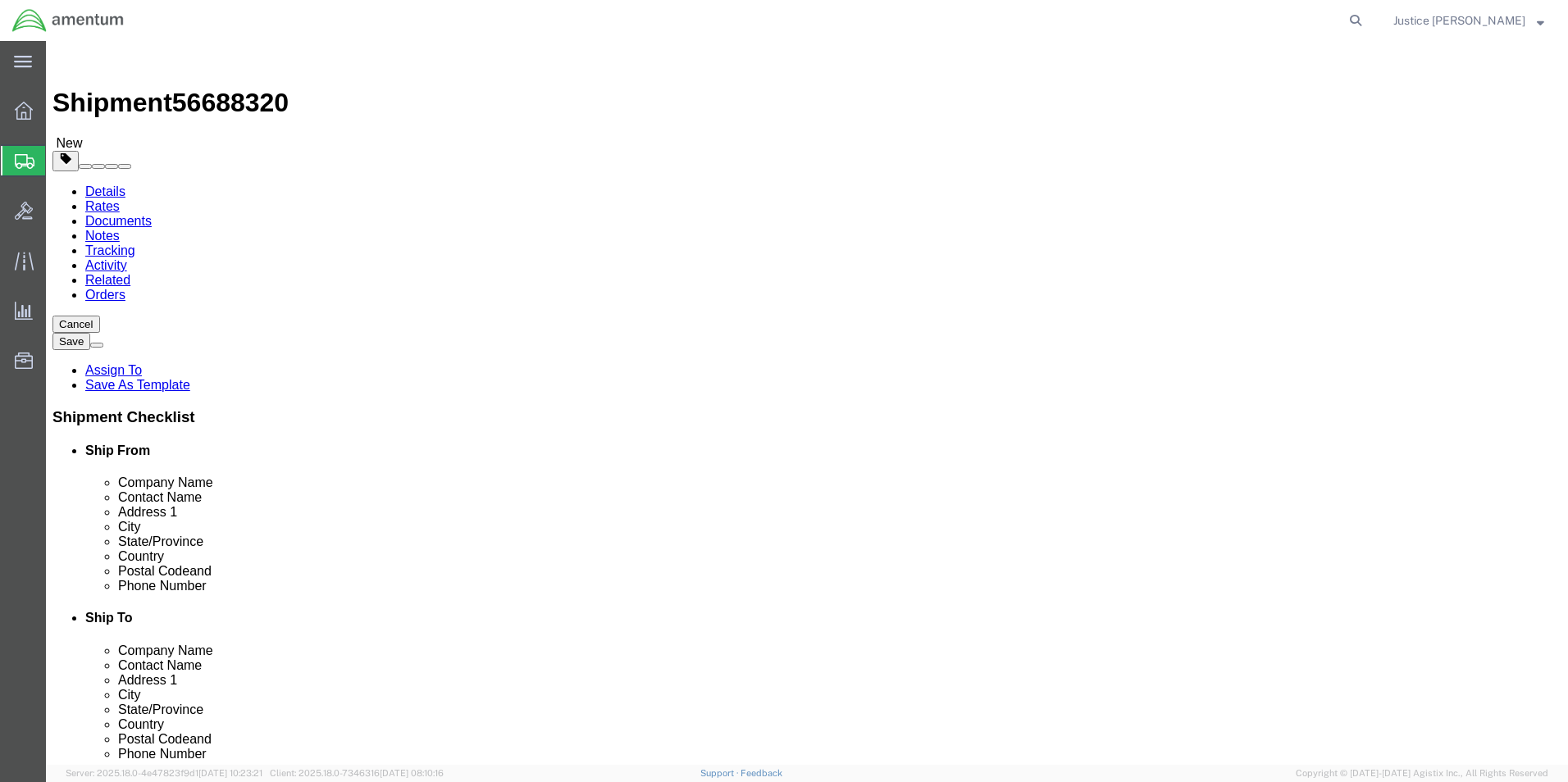
click button "Continue"
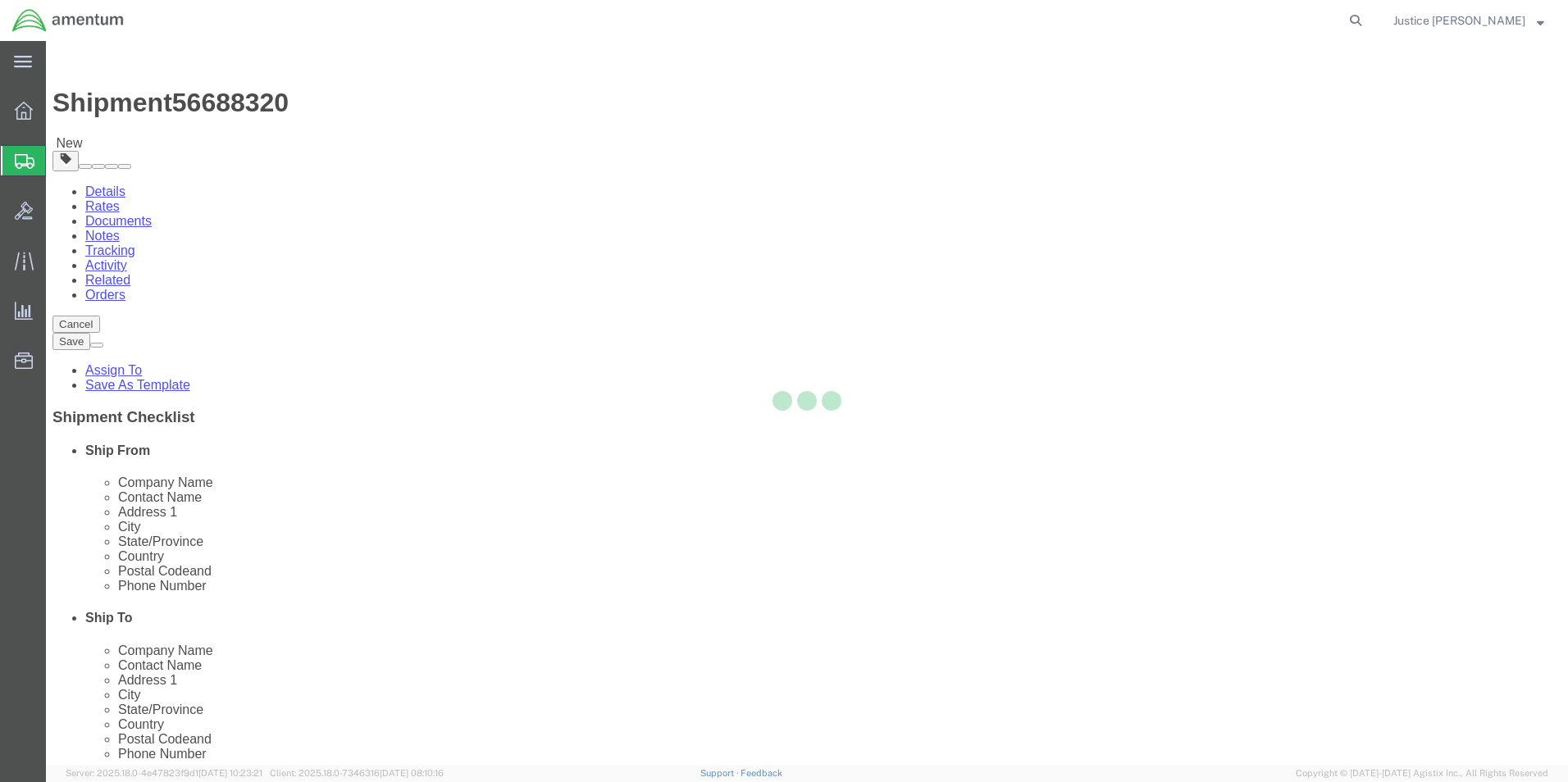
select select
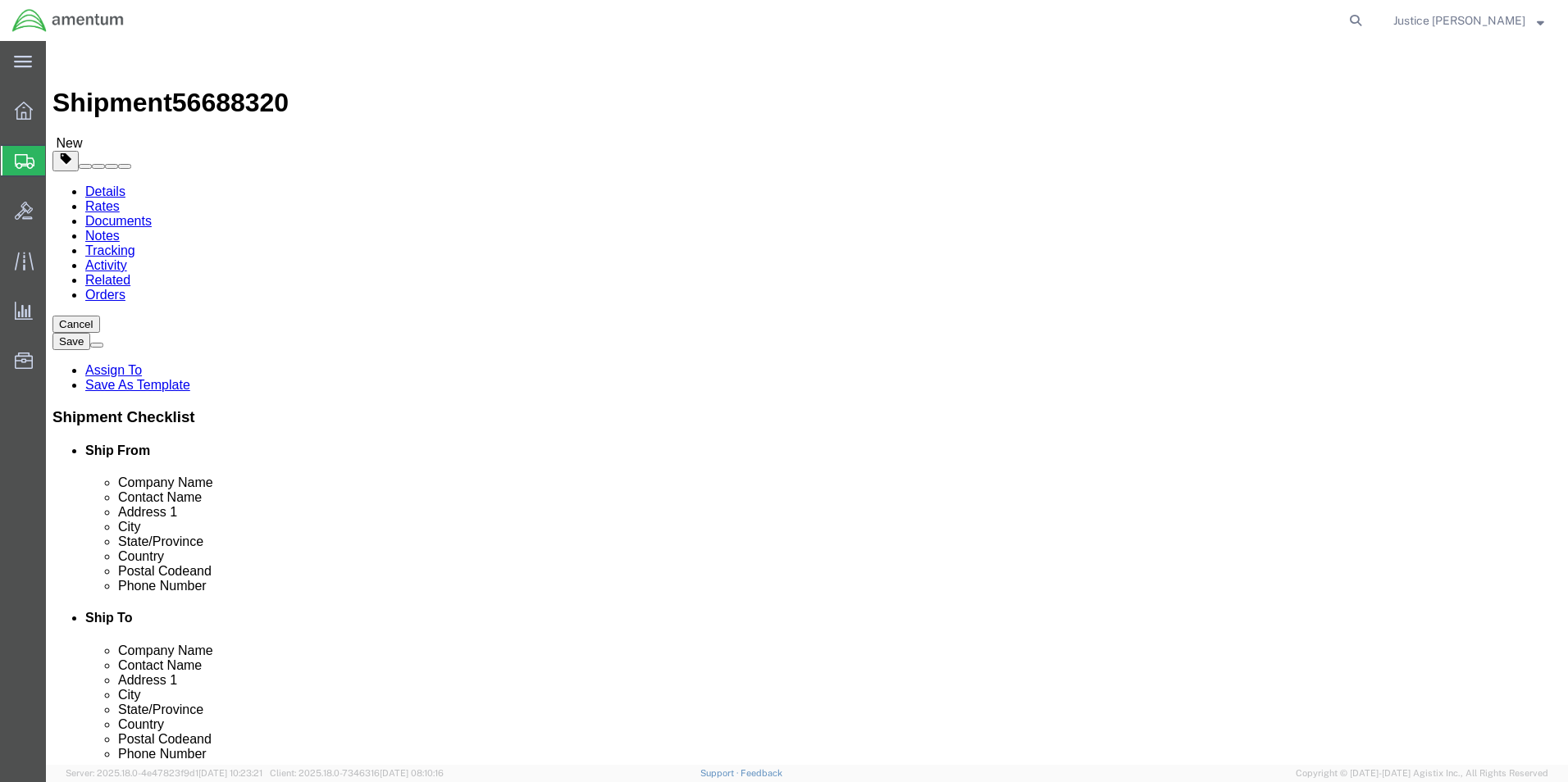
click button "Rate Shipment"
